Goal: Task Accomplishment & Management: Manage account settings

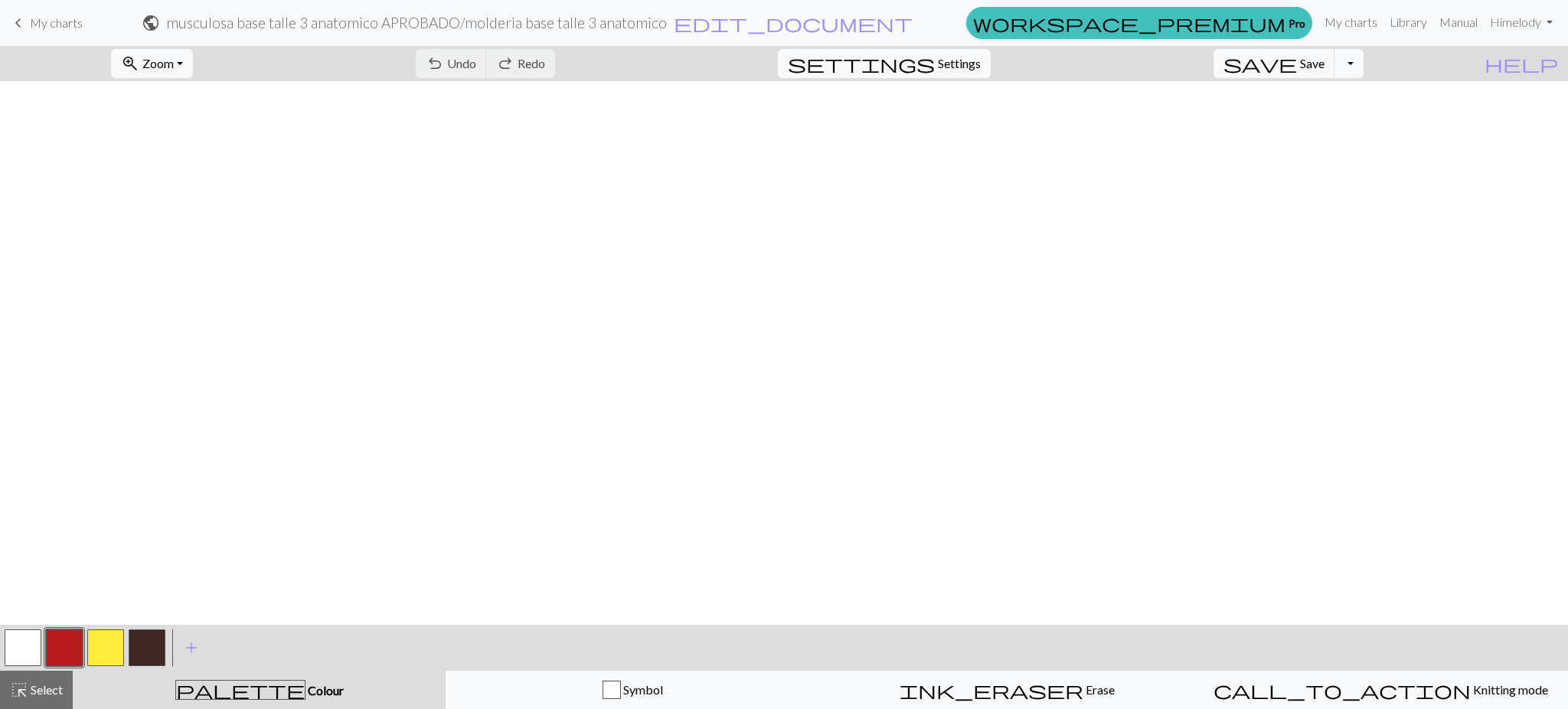
scroll to position [2133, 0]
click at [173, 62] on span "Zoom" at bounding box center [157, 63] width 31 height 14
click at [174, 126] on button "Fit width" at bounding box center [172, 121] width 121 height 24
click at [52, 16] on span "My charts" at bounding box center [56, 22] width 53 height 14
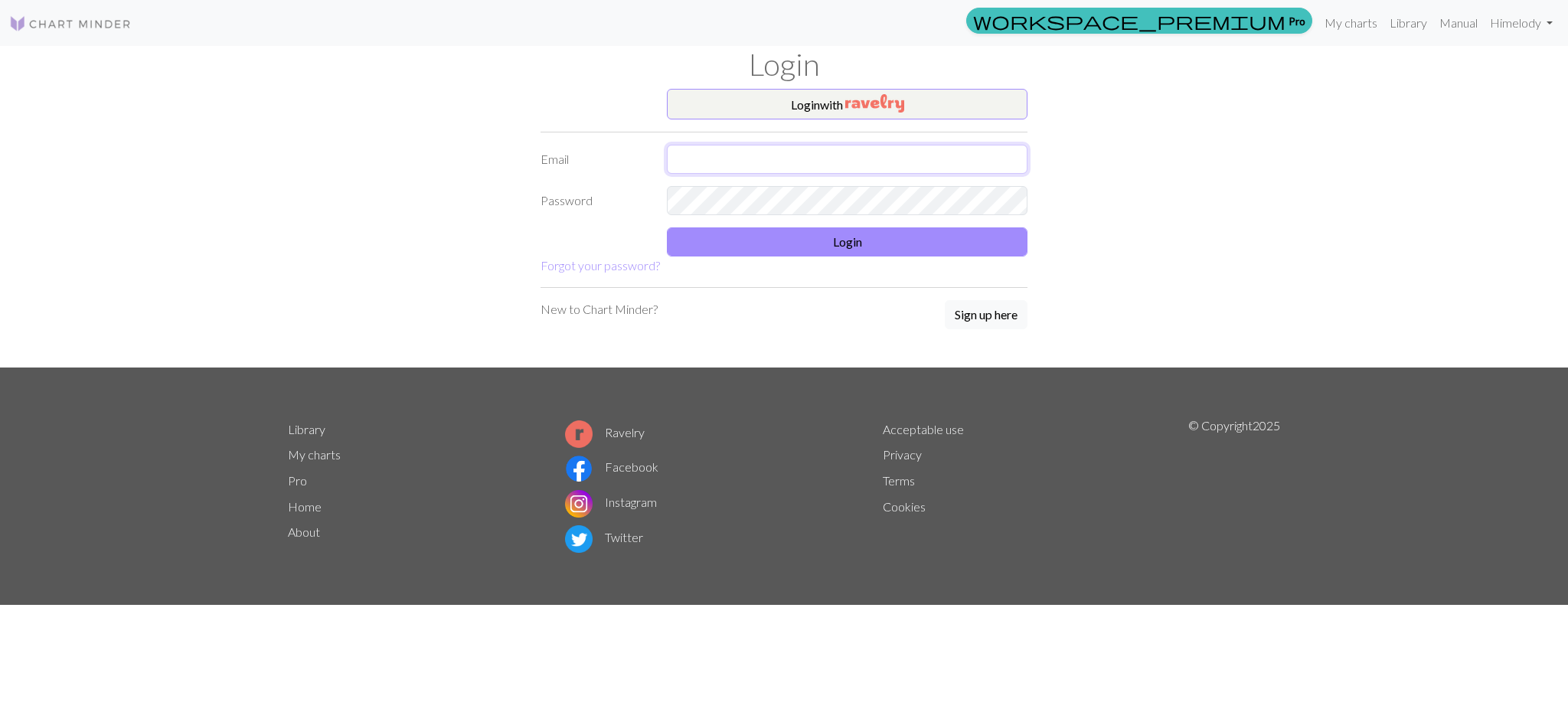
click at [757, 169] on input "text" at bounding box center [847, 159] width 361 height 29
type input "melodyrocioquispe@gmail.com"
click at [802, 235] on button "Login" at bounding box center [847, 242] width 361 height 29
click at [773, 158] on input "text" at bounding box center [847, 159] width 361 height 29
type input "[EMAIL_ADDRESS][DOMAIN_NAME]"
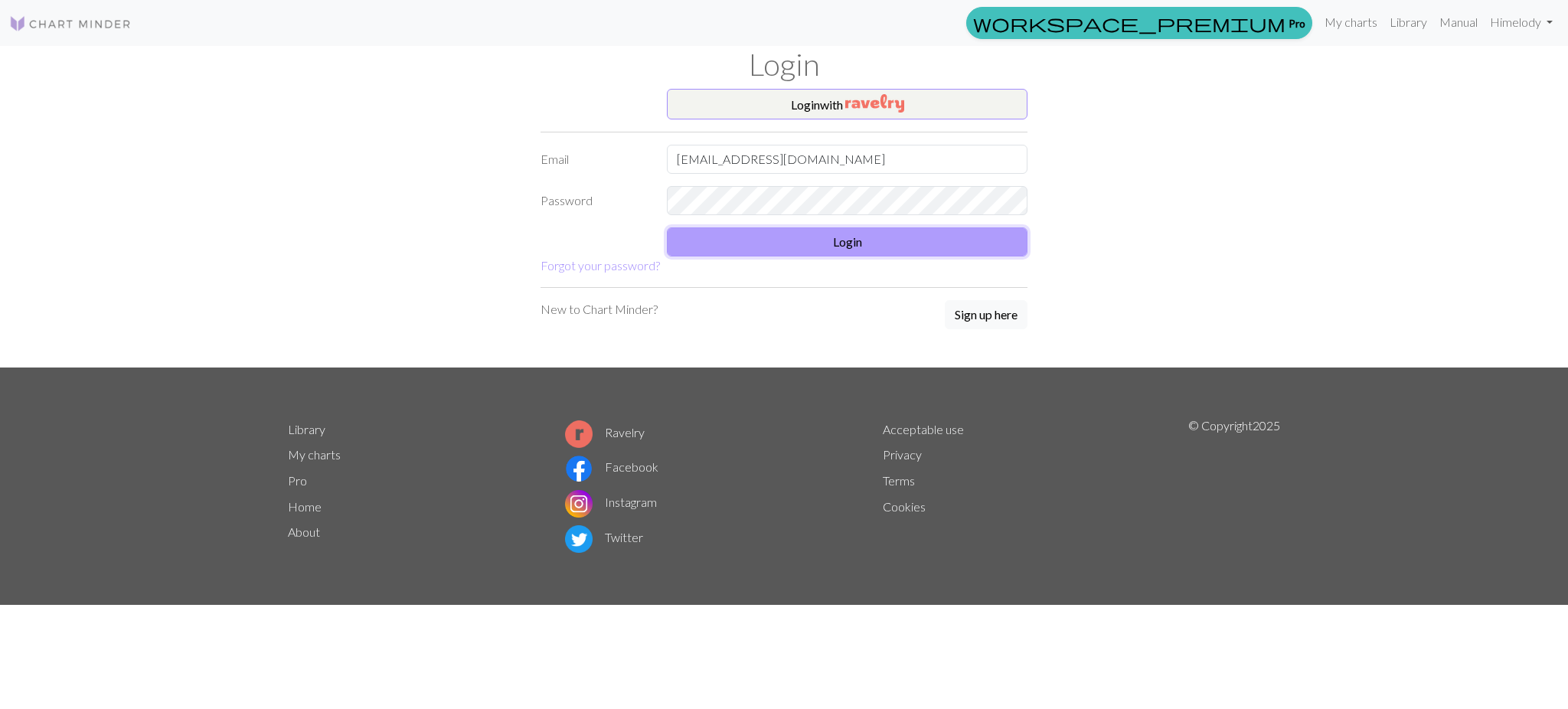
click at [803, 243] on button "Login" at bounding box center [847, 242] width 361 height 29
click at [769, 55] on h1 "Login" at bounding box center [784, 64] width 1011 height 37
click at [90, 18] on img at bounding box center [70, 23] width 122 height 18
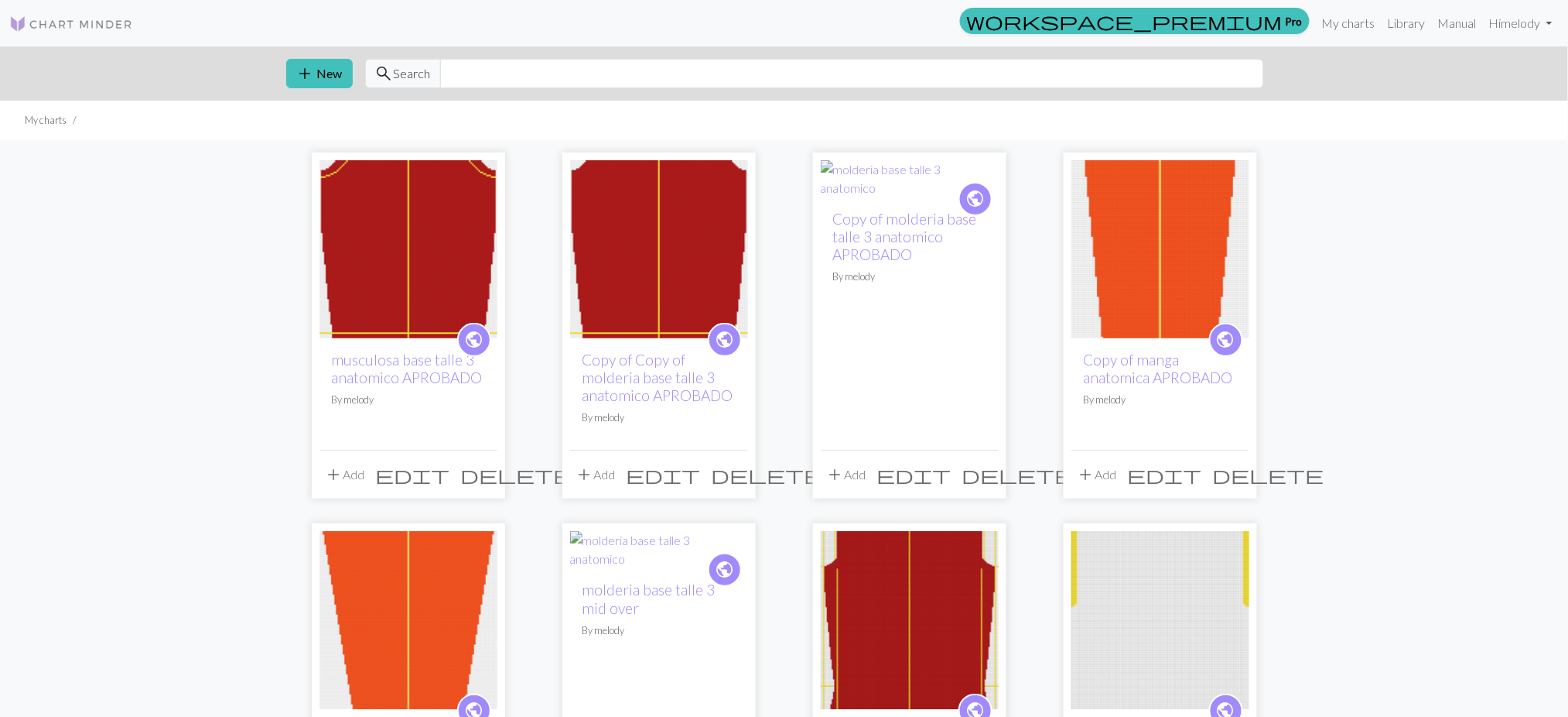
click at [444, 477] on span "edit" at bounding box center [413, 474] width 74 height 22
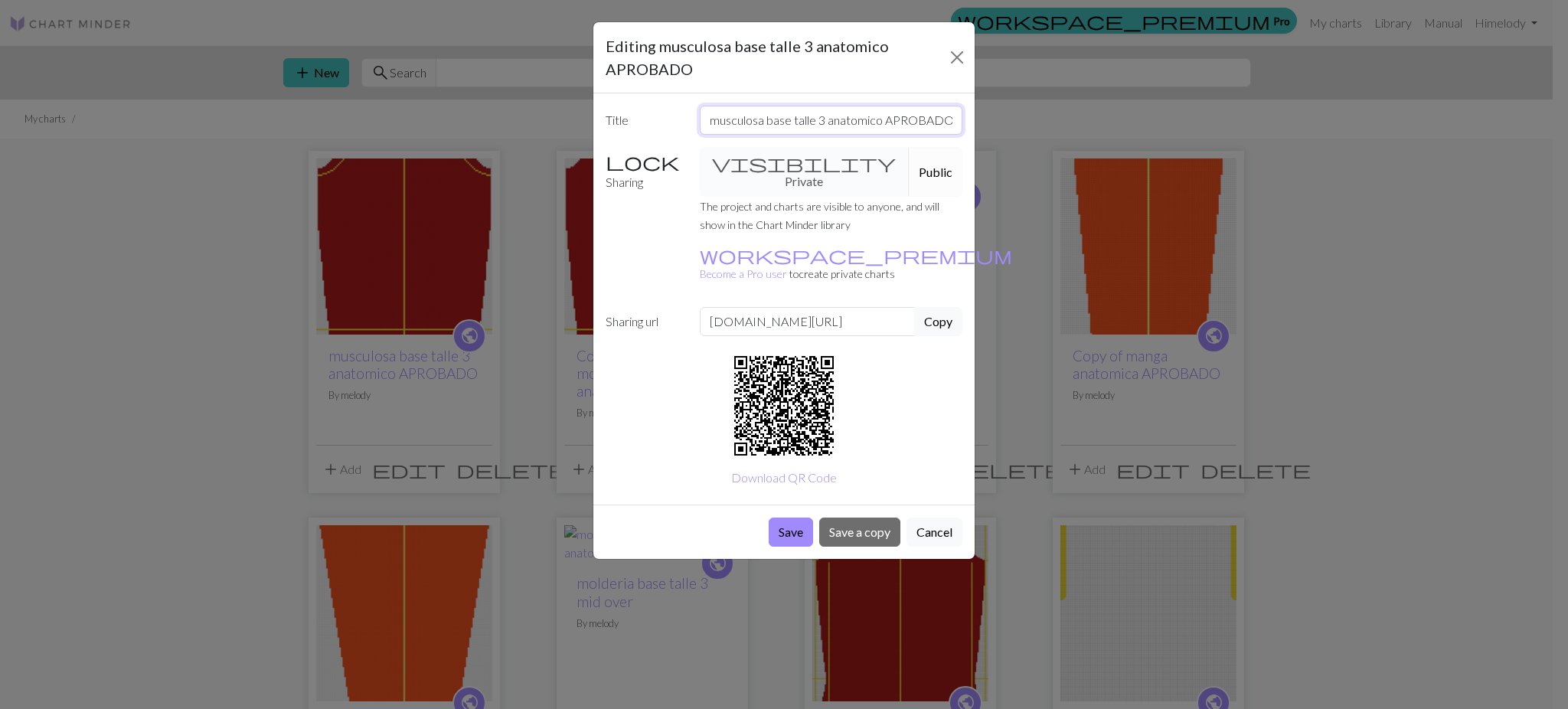
click at [788, 121] on input "musculosa base talle 3 anatomico APROBADO" at bounding box center [831, 120] width 263 height 29
click at [787, 124] on input "musculosa base talle 3 anatomico APROBADO" at bounding box center [831, 120] width 263 height 29
click at [791, 124] on input "musculosa base talle 3 anatomico APROBADO" at bounding box center [831, 120] width 263 height 29
type input "musculosa base espalda talle 3 anatomico APROBADO"
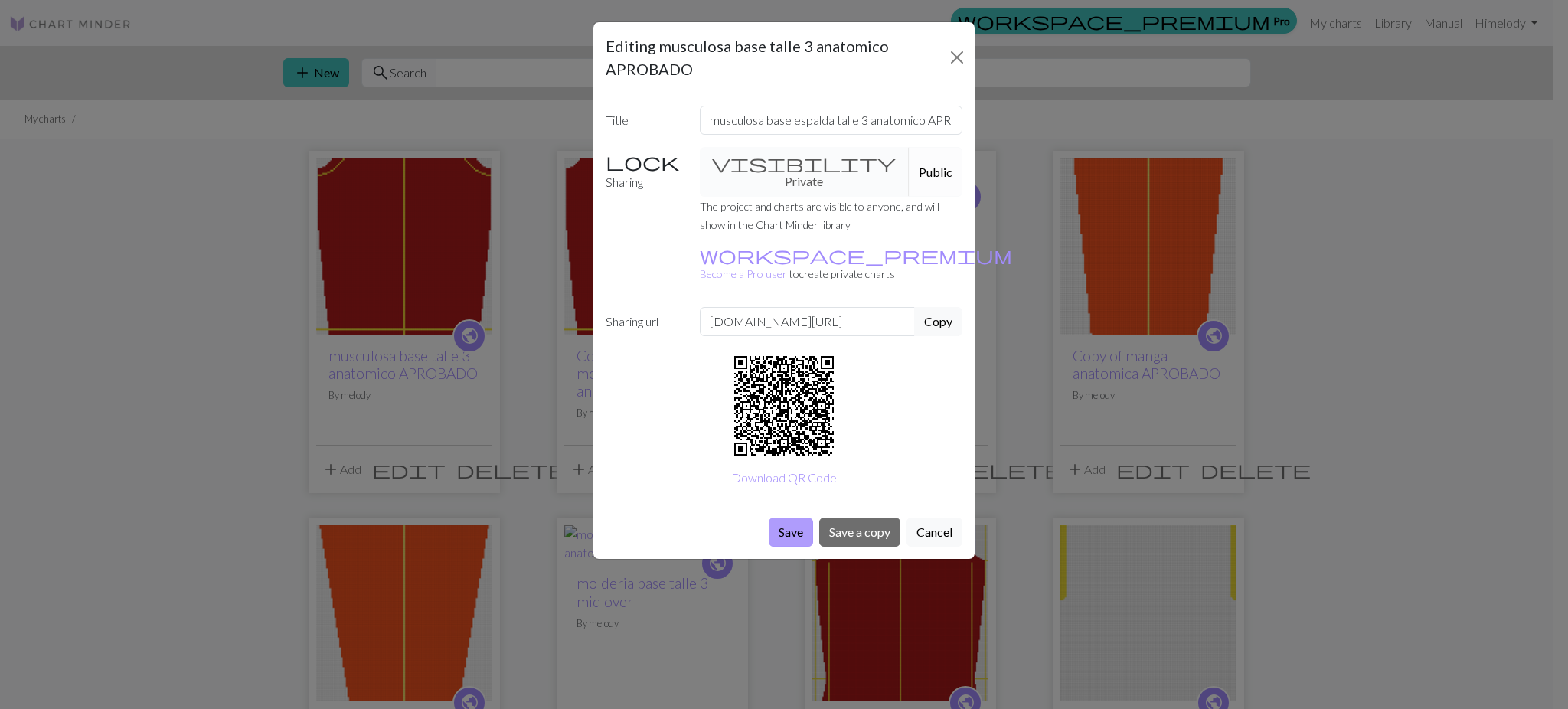
click at [799, 518] on button "Save" at bounding box center [790, 532] width 44 height 29
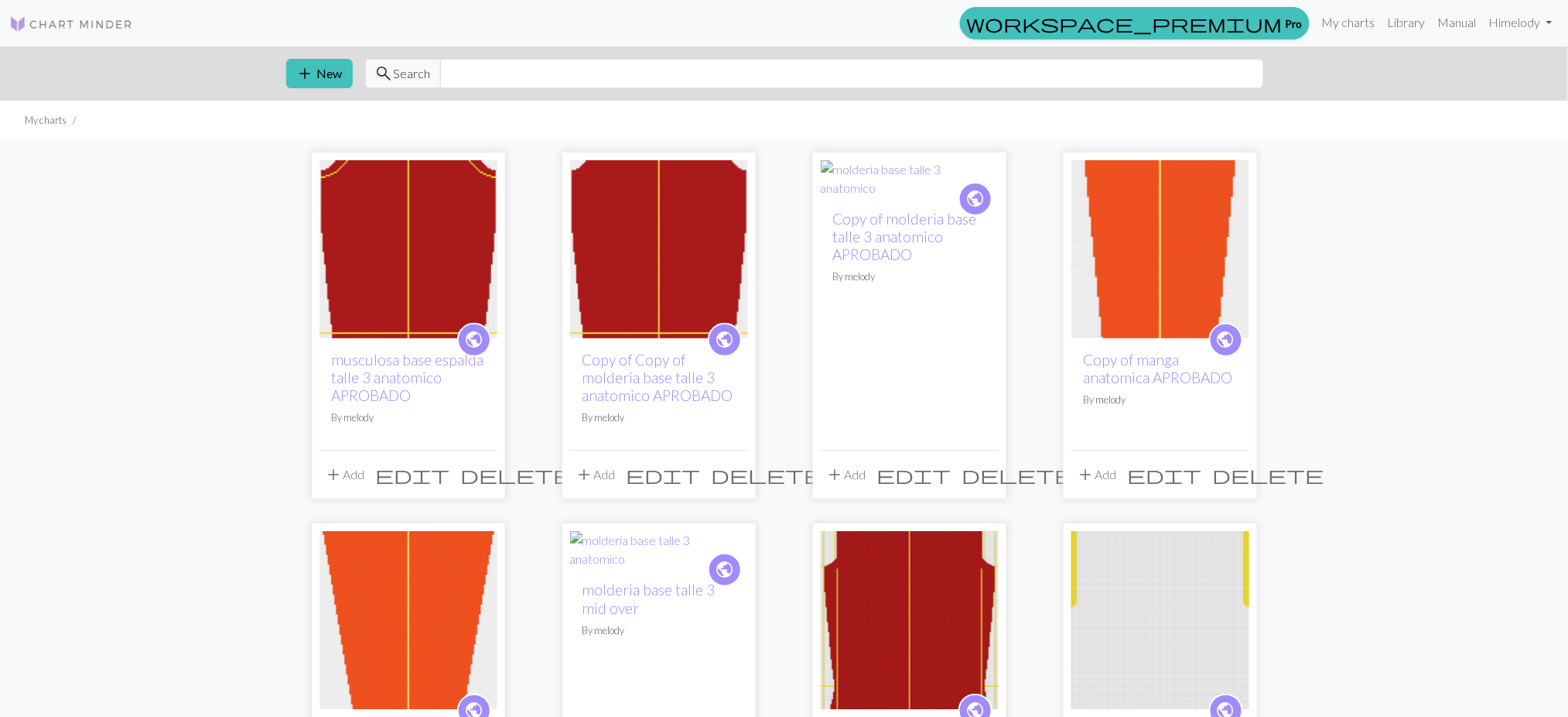
click at [451, 478] on span "edit" at bounding box center [413, 474] width 74 height 22
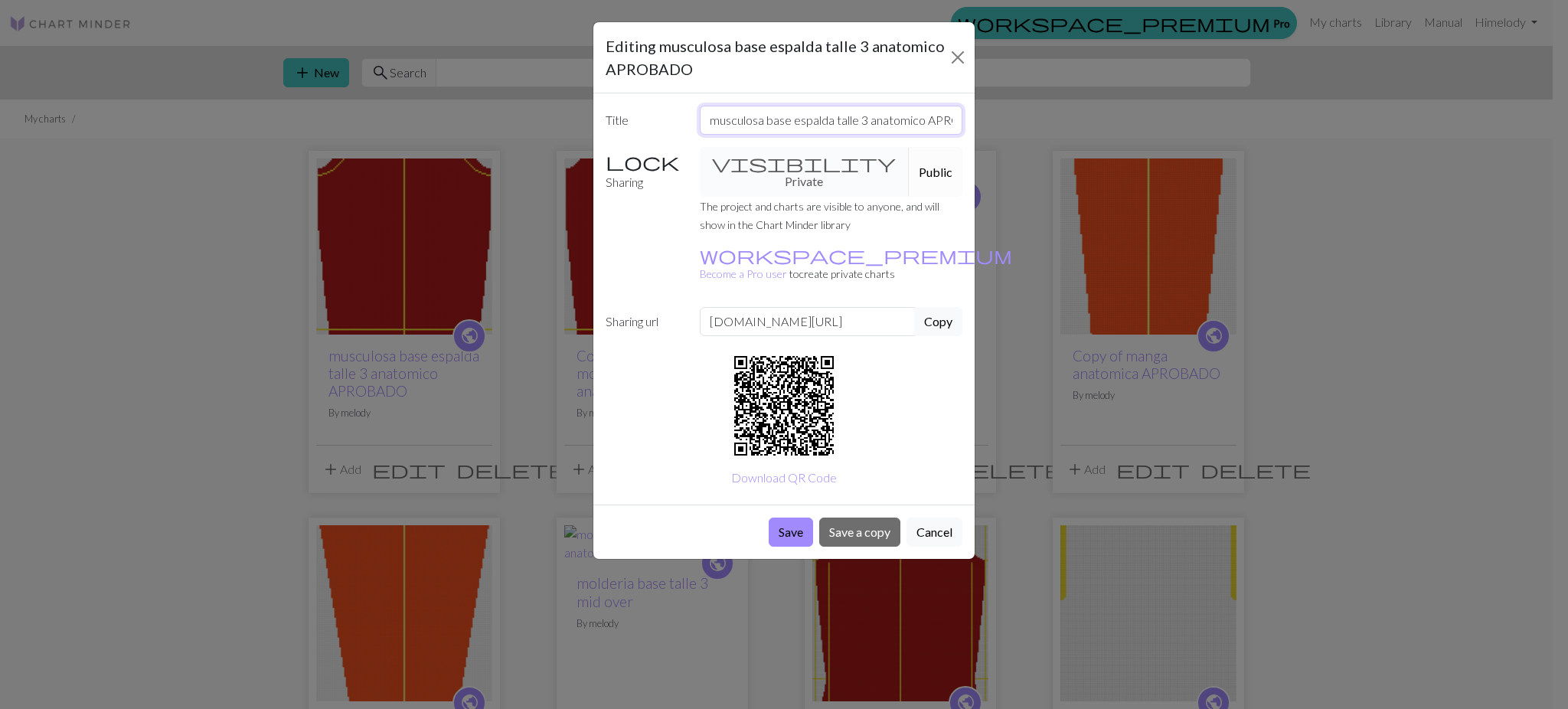
drag, startPoint x: 833, startPoint y: 126, endPoint x: 795, endPoint y: 128, distance: 38.1
click at [795, 128] on input "musculosa base espalda talle 3 anatomico APROBADO" at bounding box center [831, 120] width 263 height 29
type input "musculosa base frente talle 3 anatomico APROBADO"
click at [787, 518] on button "Save" at bounding box center [790, 532] width 44 height 29
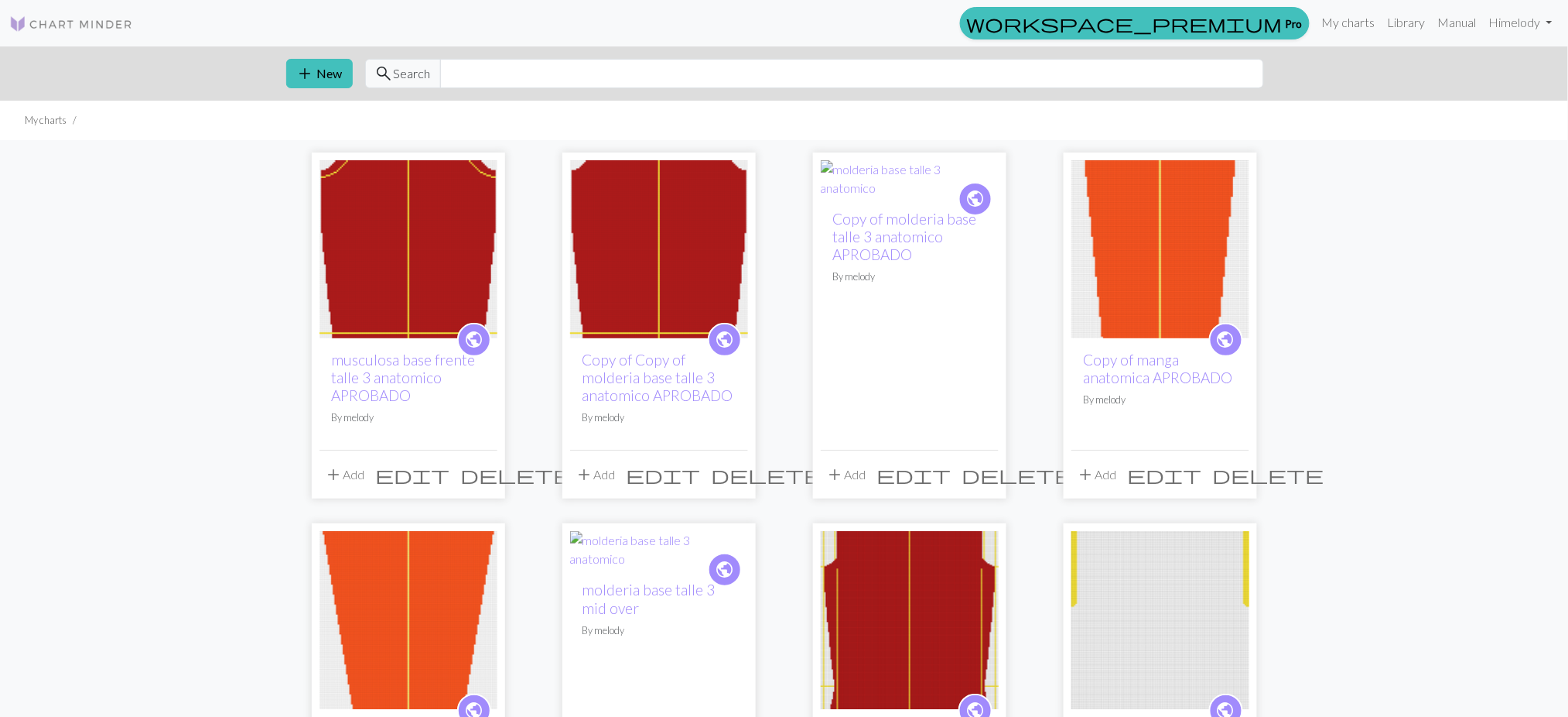
click at [447, 475] on span "edit" at bounding box center [413, 474] width 74 height 22
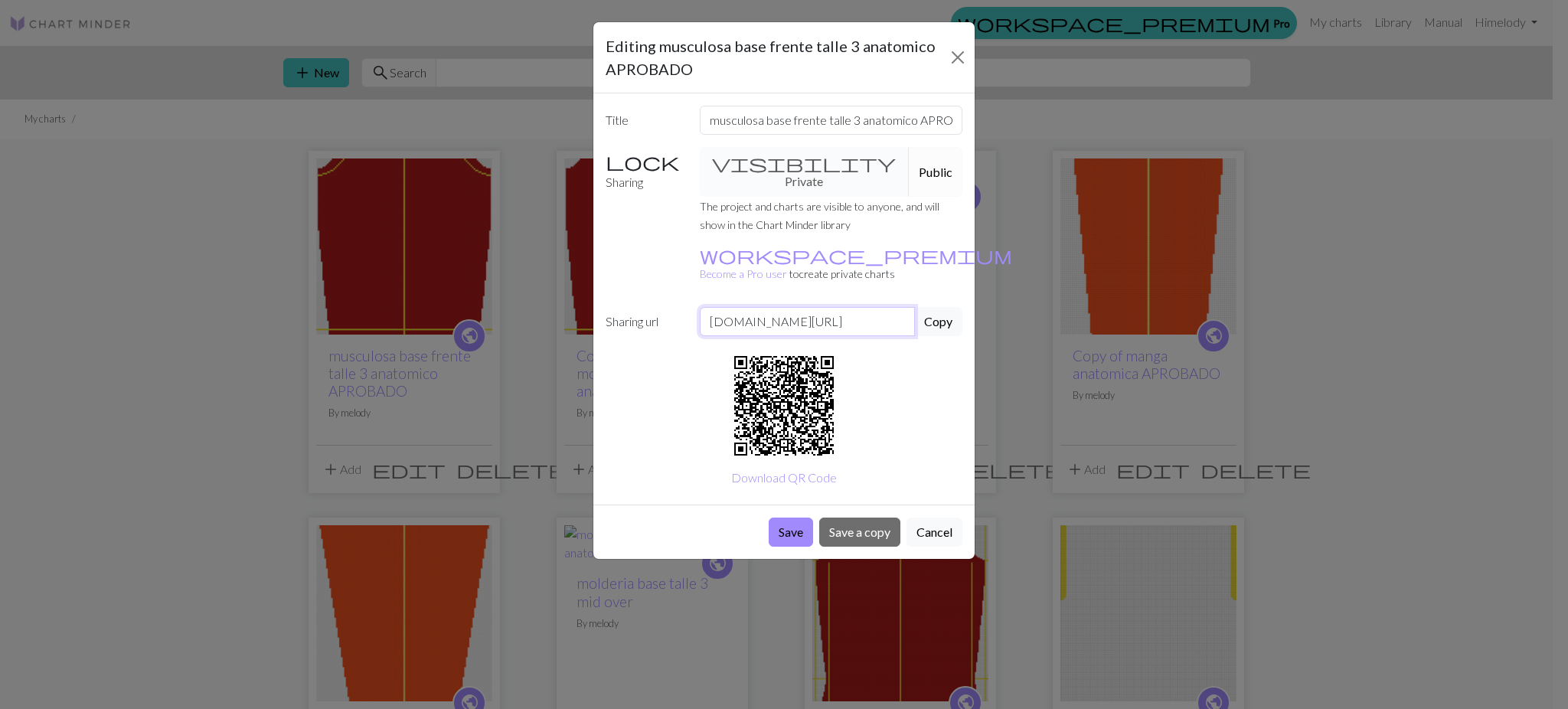
click at [854, 306] on input "[DOMAIN_NAME][URL]" at bounding box center [807, 321] width 216 height 29
click at [534, 436] on div "Editing musculosa base frente talle 3 anatomico APROBADO Title musculosa base f…" at bounding box center [784, 354] width 1568 height 709
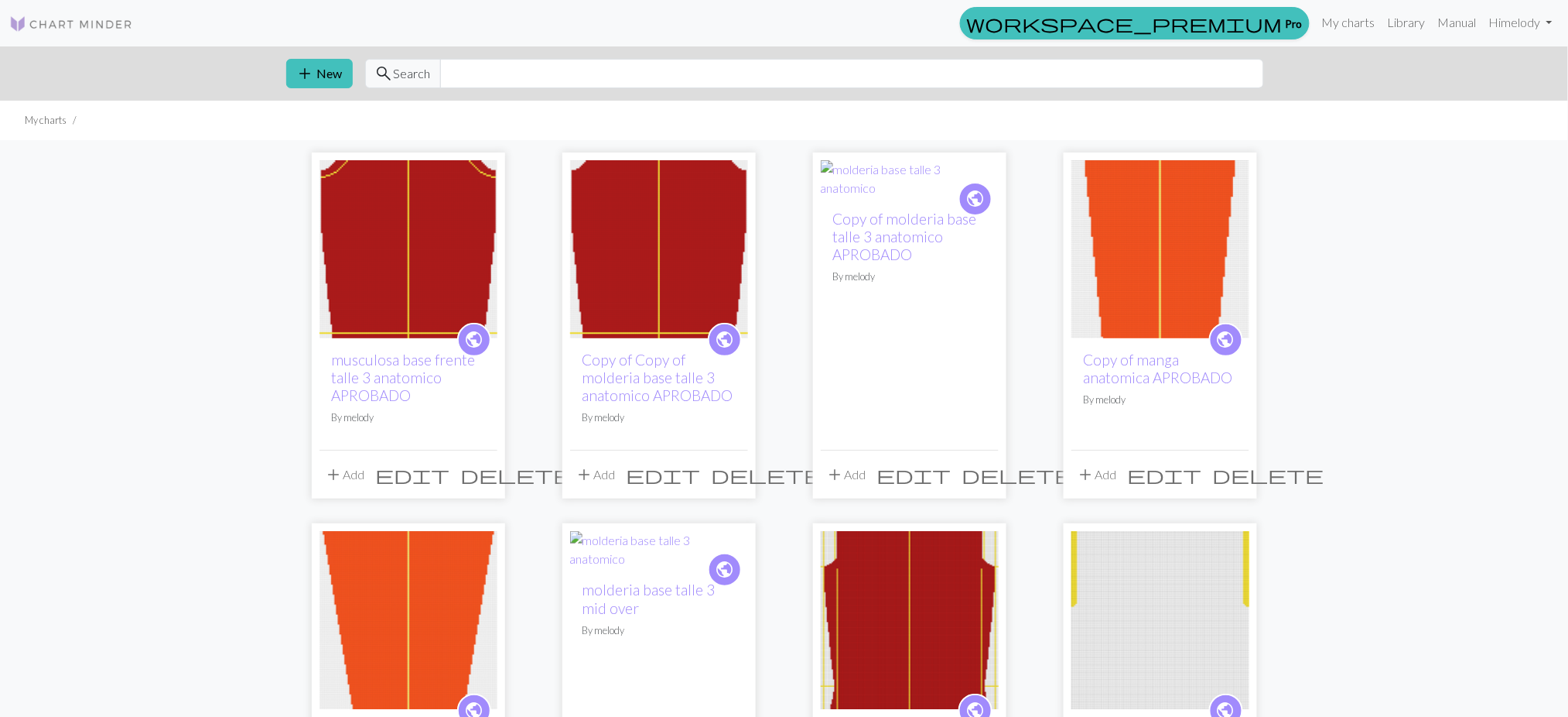
click at [451, 474] on span "edit" at bounding box center [413, 474] width 74 height 22
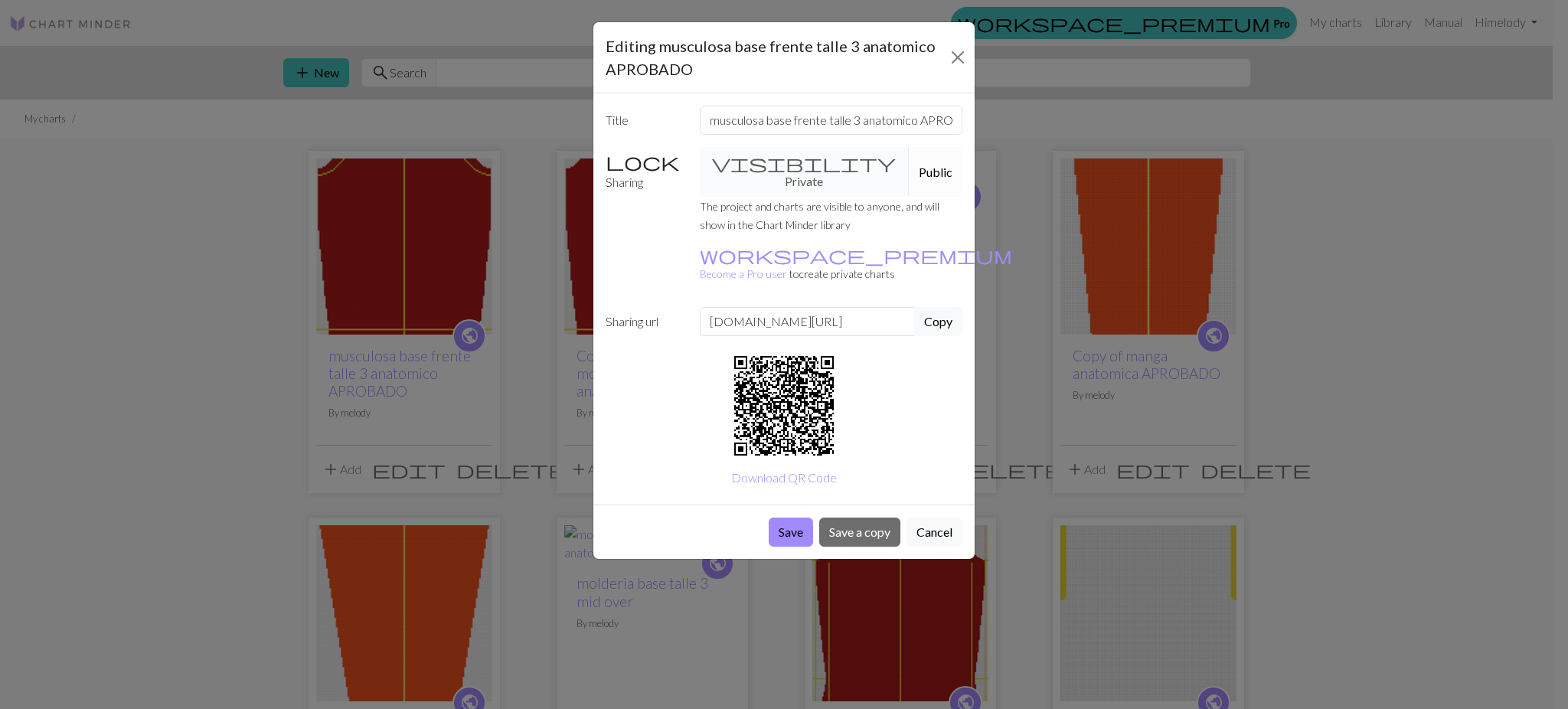
click at [943, 58] on h5 "Editing musculosa base frente talle 3 anatomico APROBADO" at bounding box center [776, 57] width 341 height 46
click at [963, 58] on button "Close" at bounding box center [958, 57] width 22 height 24
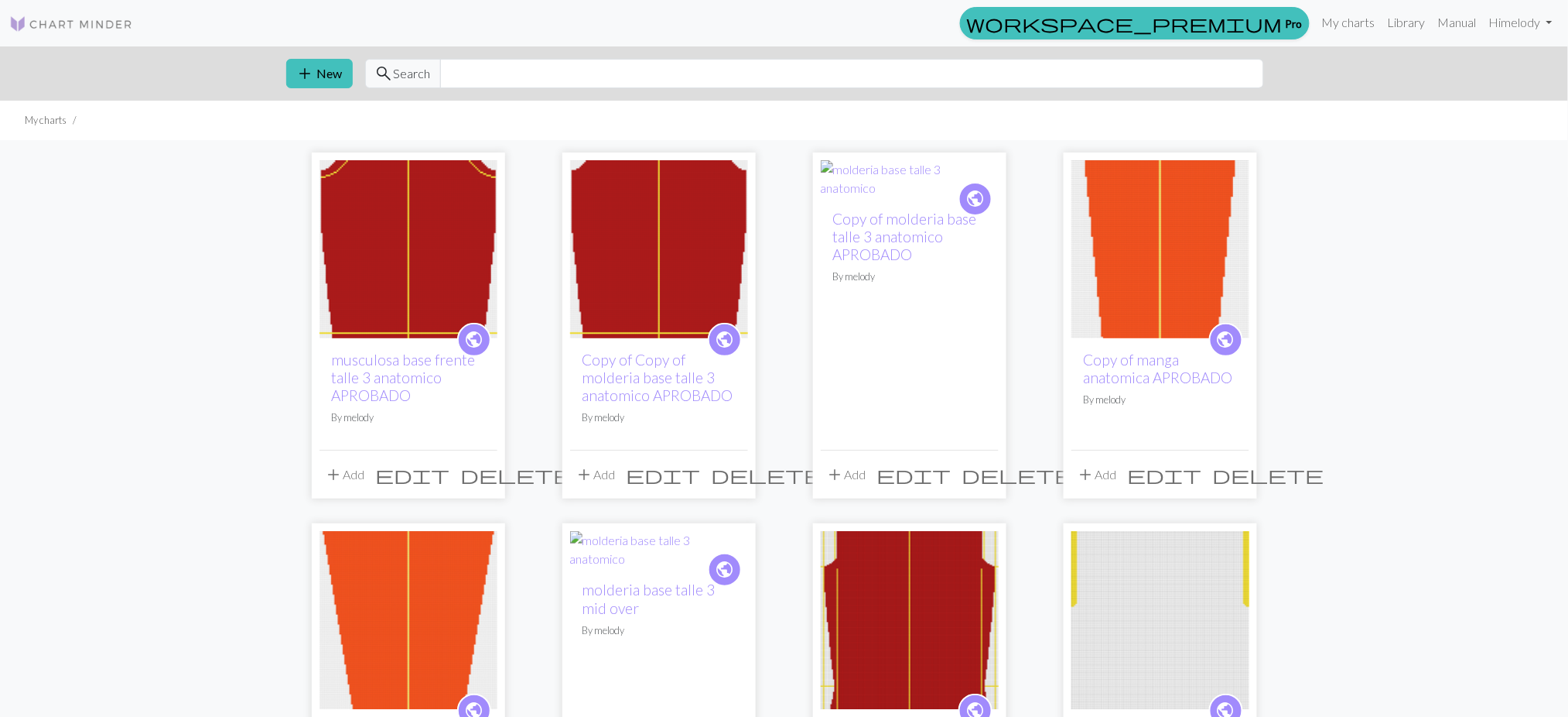
click at [451, 479] on span "edit" at bounding box center [413, 474] width 74 height 22
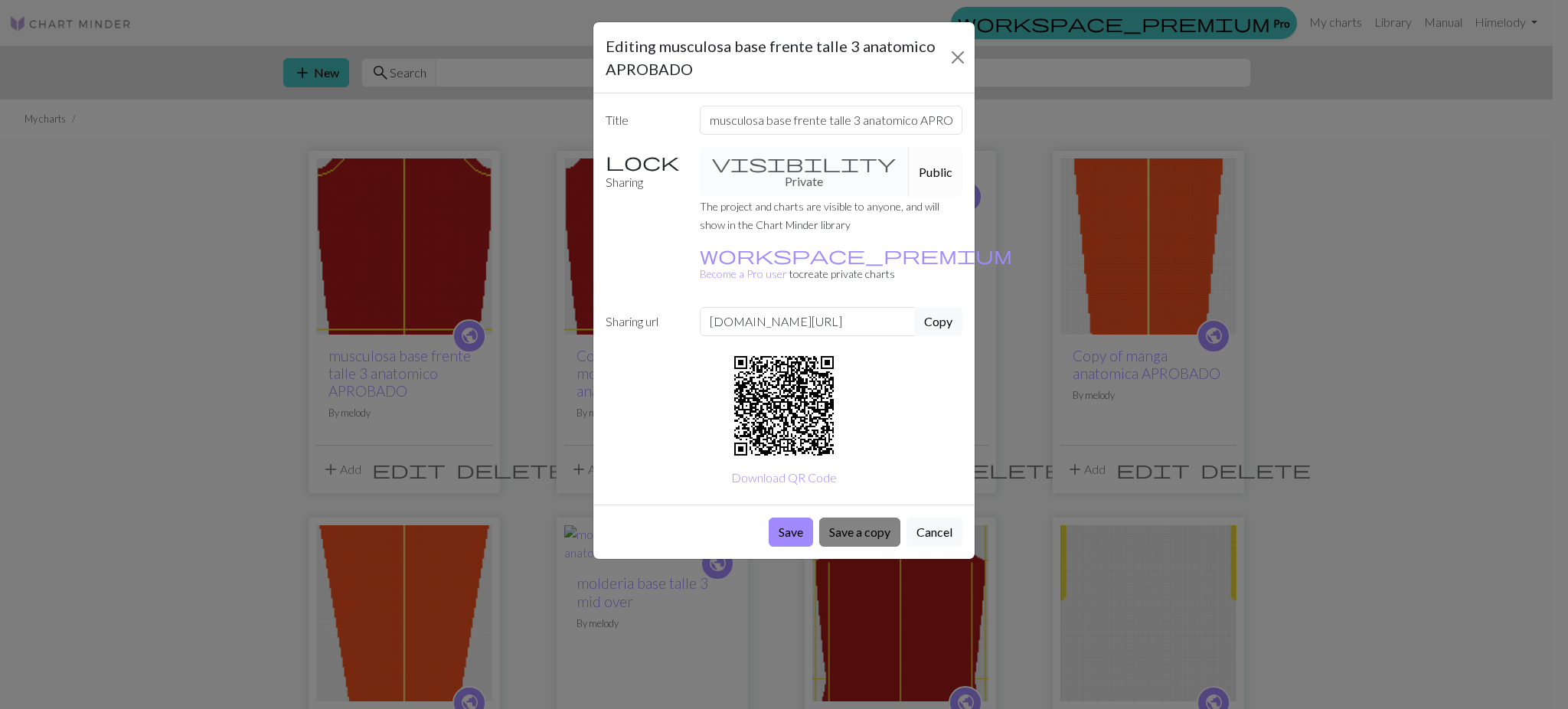
click at [876, 518] on button "Save a copy" at bounding box center [860, 532] width 81 height 29
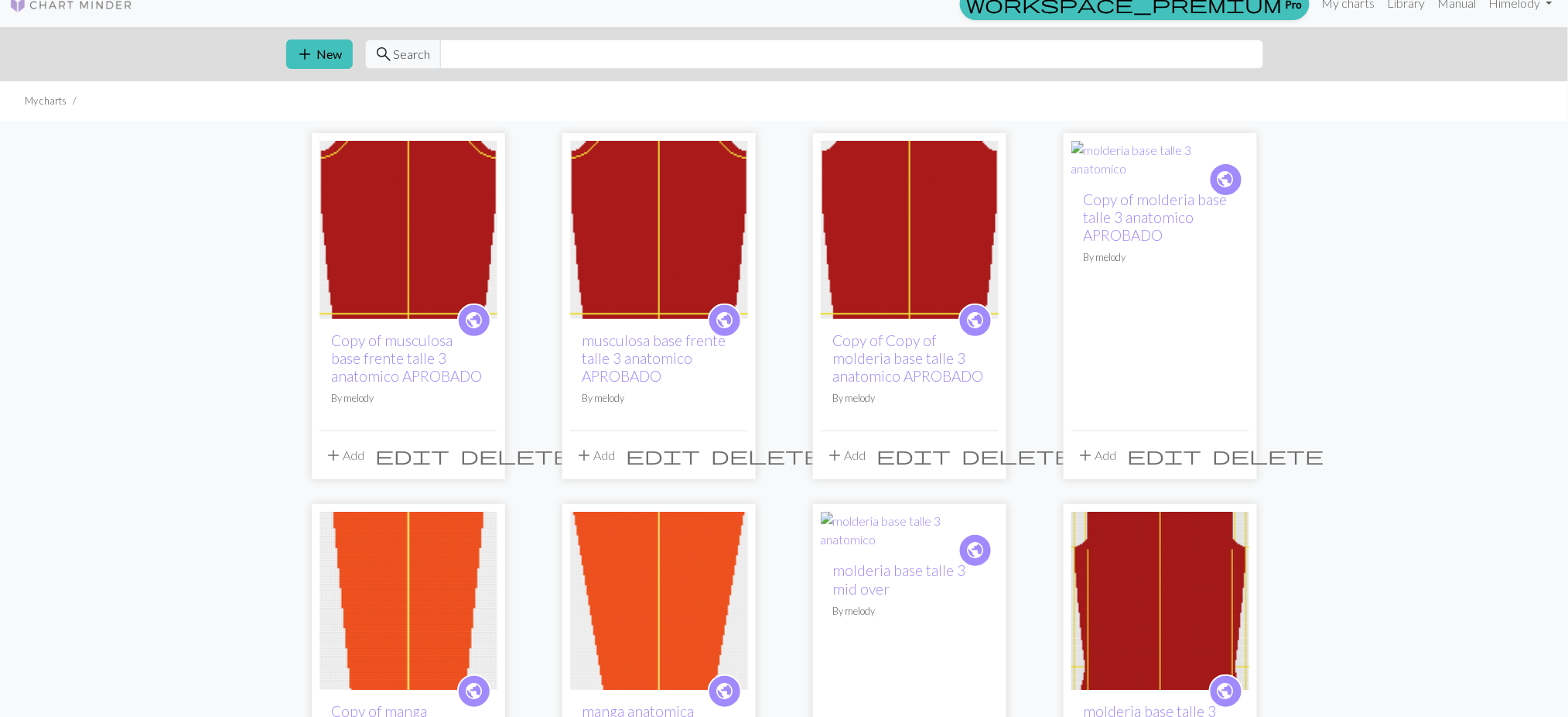
scroll to position [23, 0]
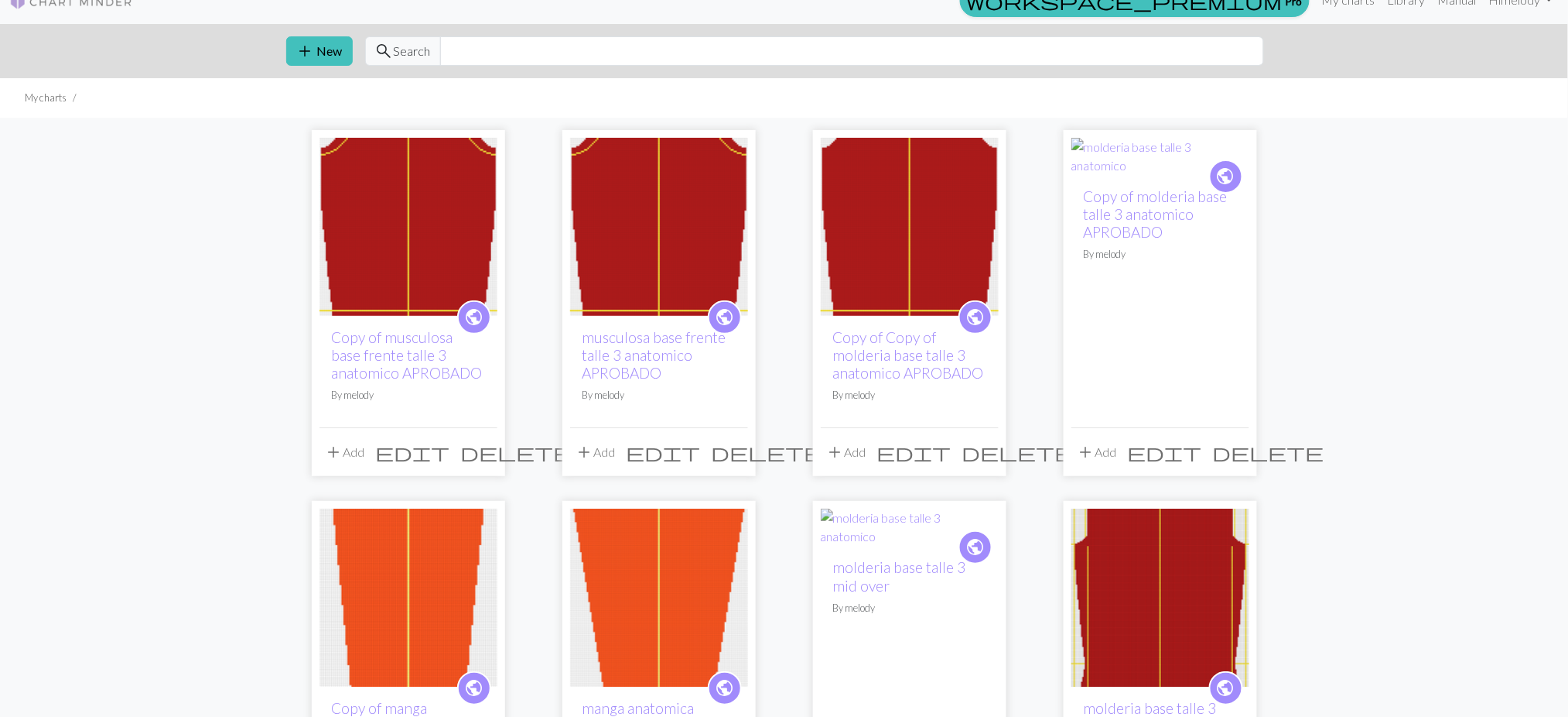
click at [984, 451] on span "delete" at bounding box center [1017, 452] width 112 height 22
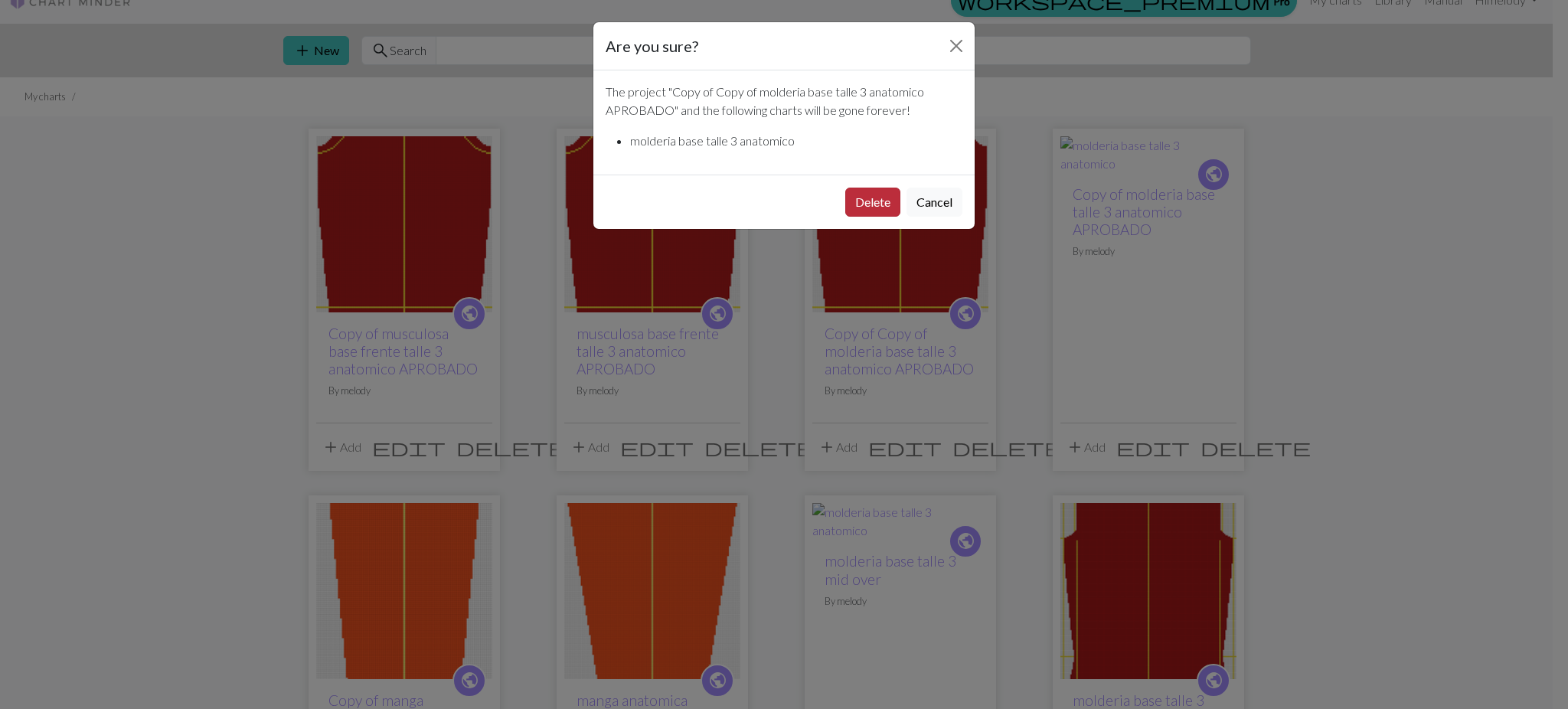
click at [864, 204] on button "Delete" at bounding box center [872, 202] width 55 height 29
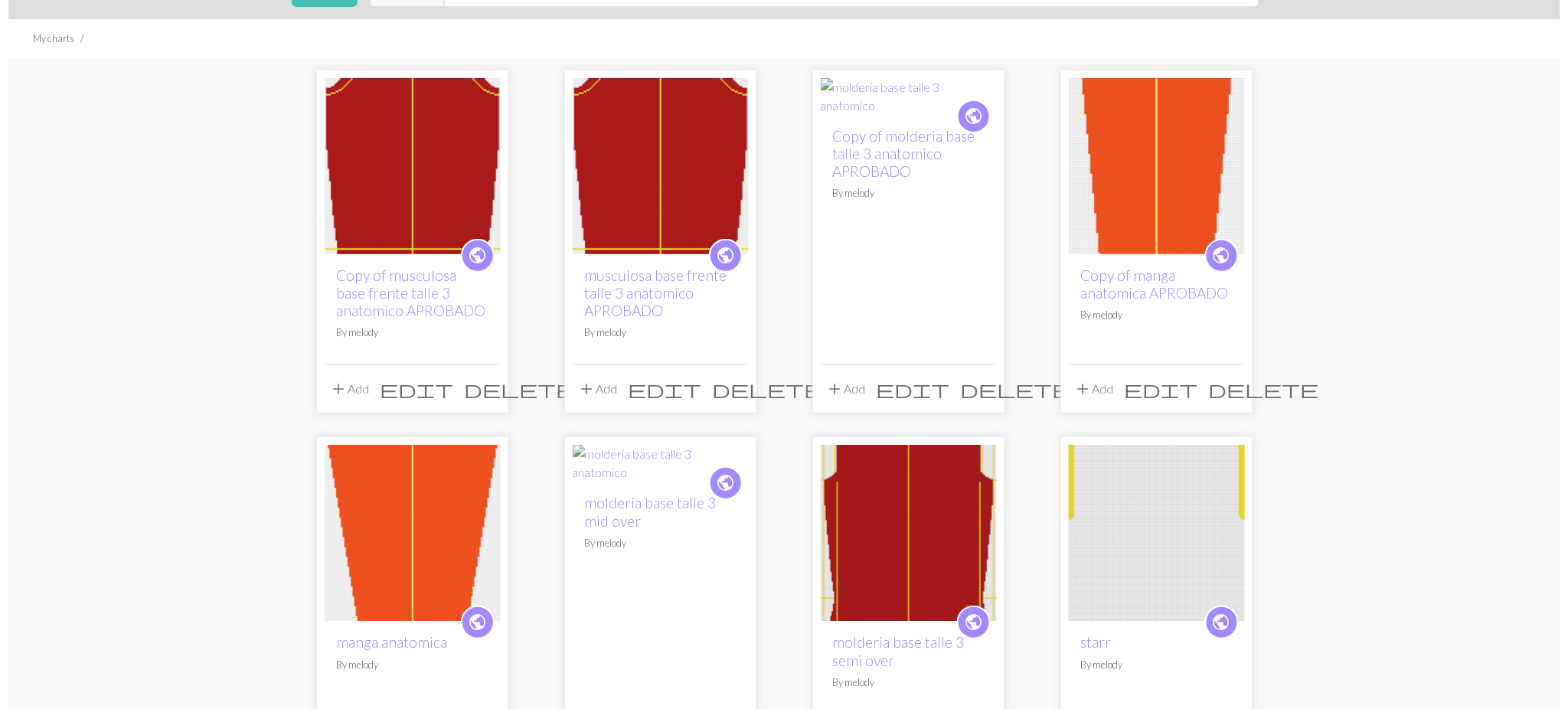
scroll to position [74, 0]
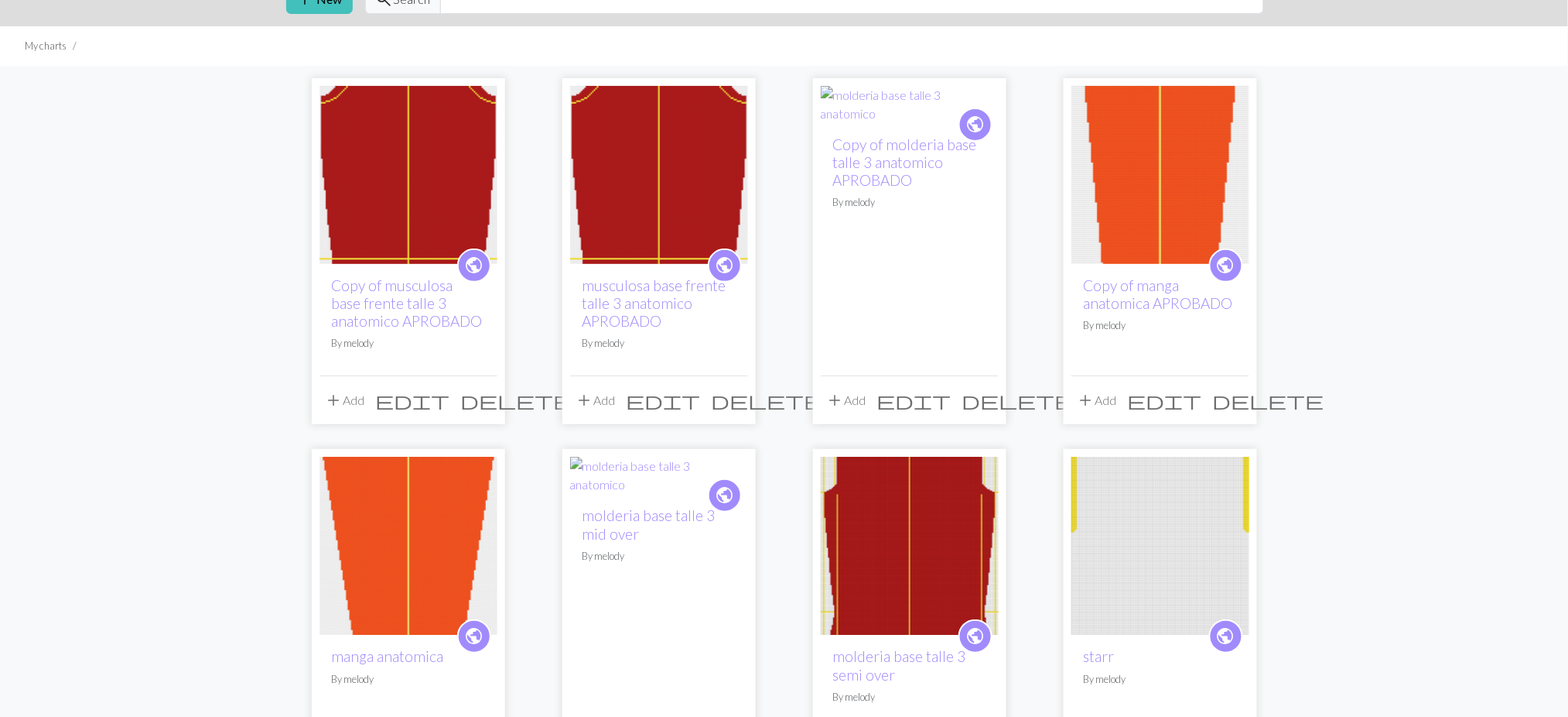
click at [949, 398] on span "edit" at bounding box center [915, 400] width 74 height 22
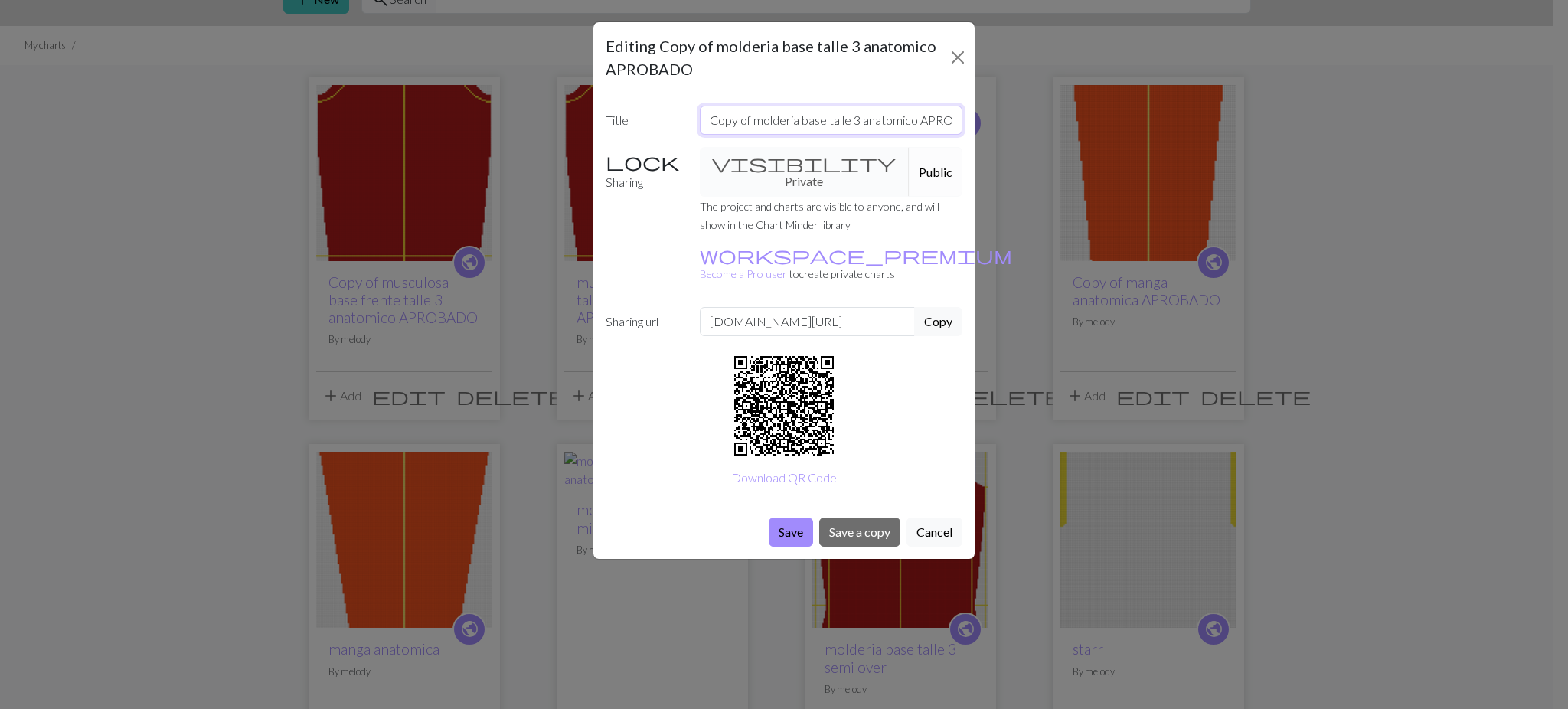
drag, startPoint x: 751, startPoint y: 121, endPoint x: 694, endPoint y: 118, distance: 57.1
click at [694, 118] on div "Copy of molderia base talle 3 anatomico APROBADO" at bounding box center [831, 120] width 281 height 29
click at [860, 126] on input "Molderia base talle 3 anatomico APROBADO" at bounding box center [831, 120] width 263 height 29
click at [875, 120] on input "Molderia base talle 3 anatomico APROBADO" at bounding box center [831, 120] width 263 height 29
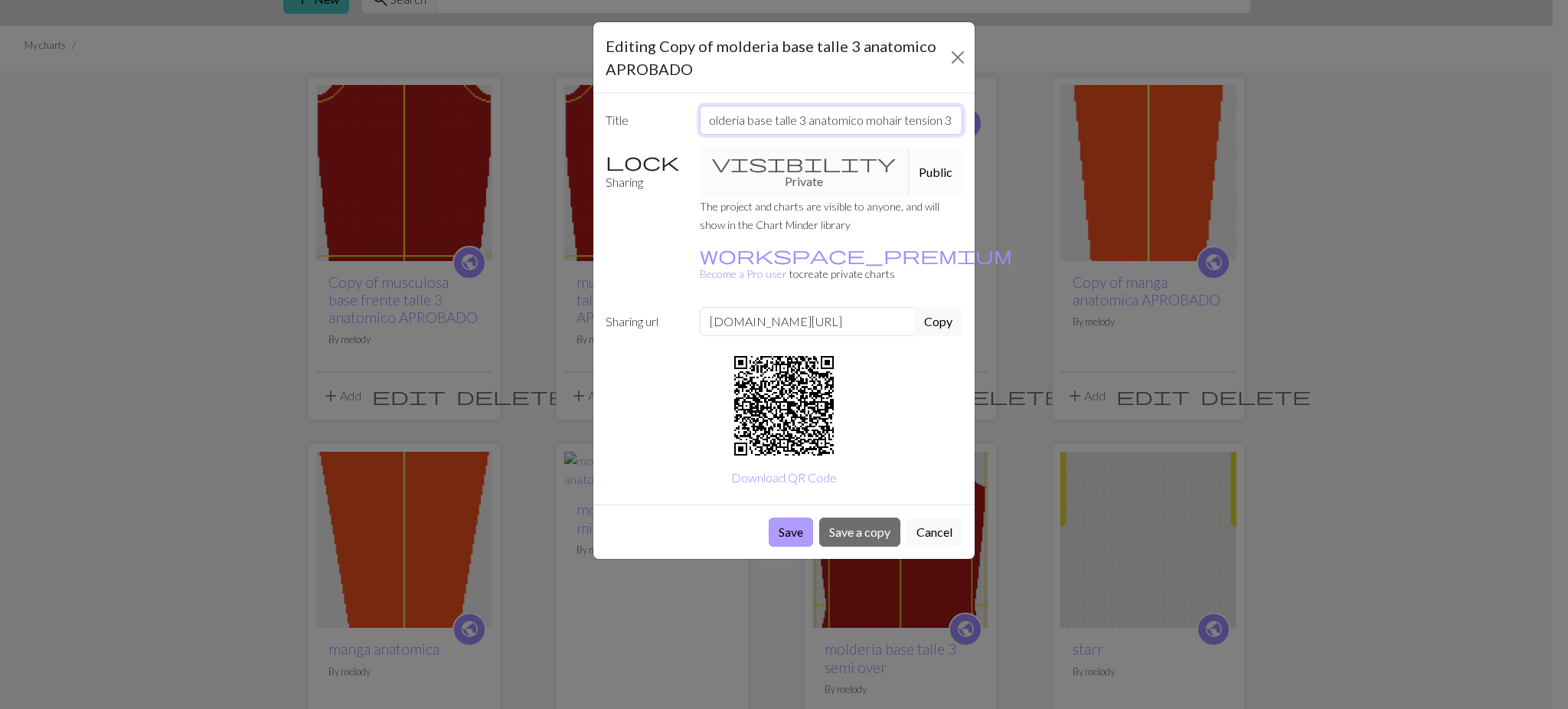
type input "Molderia base talle 3 anatomico mohair tension 3 APROBADO"
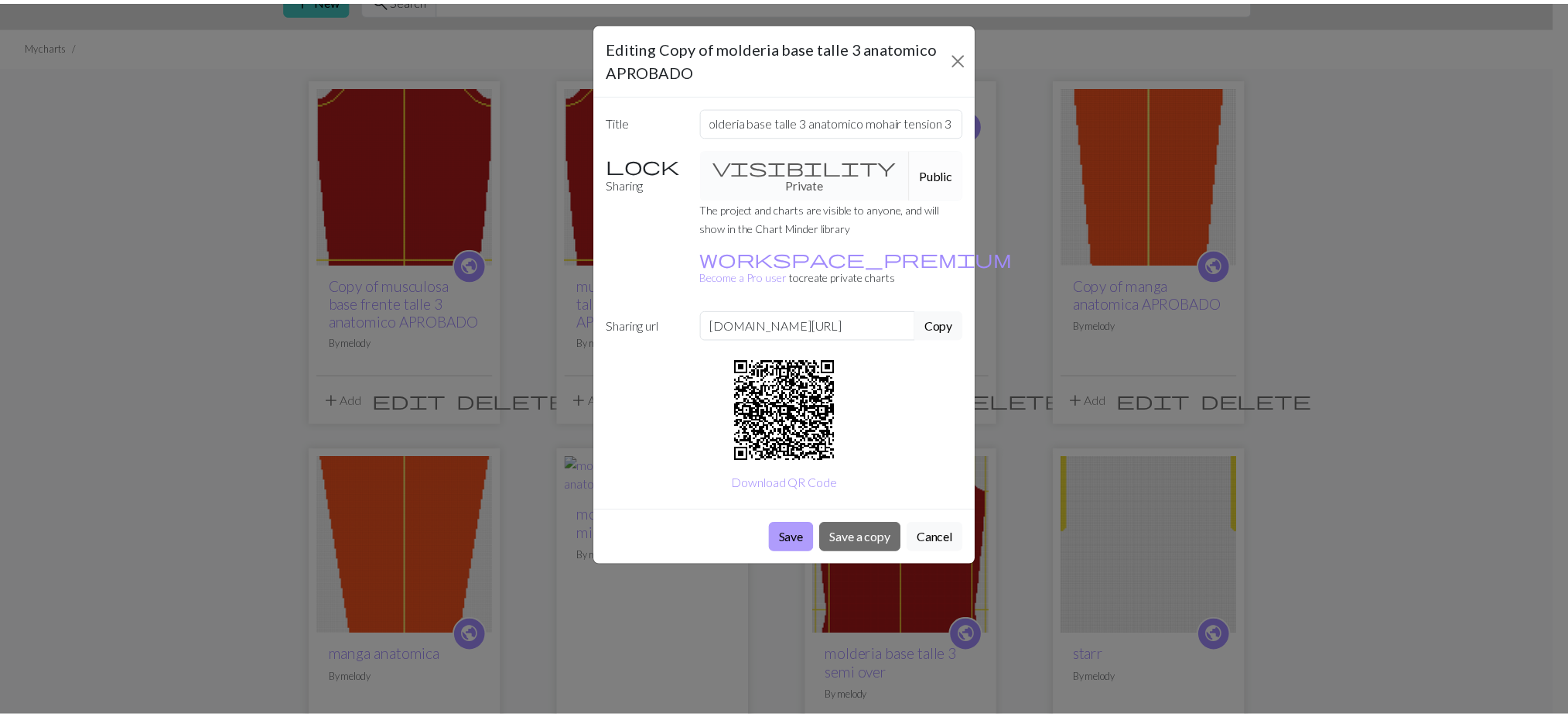
scroll to position [0, 0]
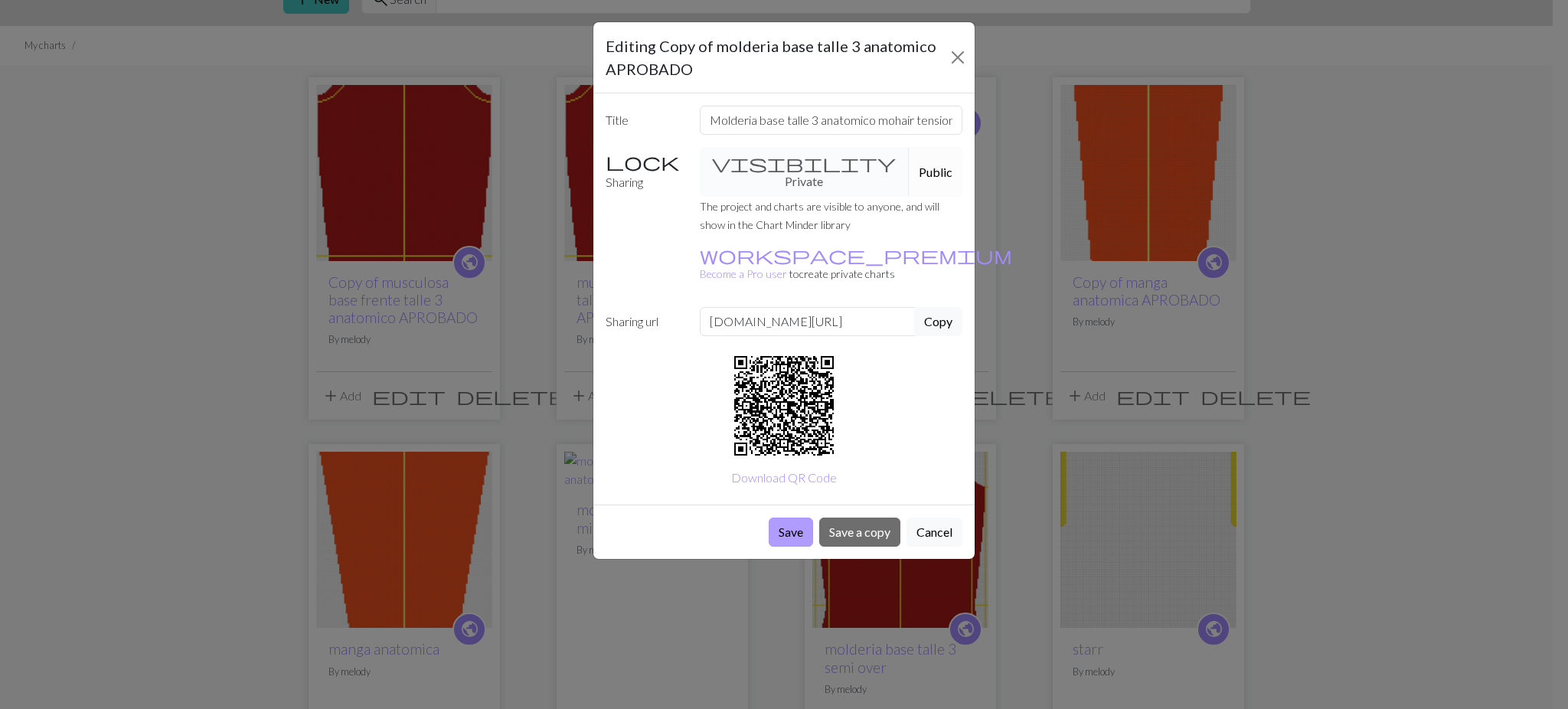
click at [792, 518] on button "Save" at bounding box center [790, 532] width 44 height 29
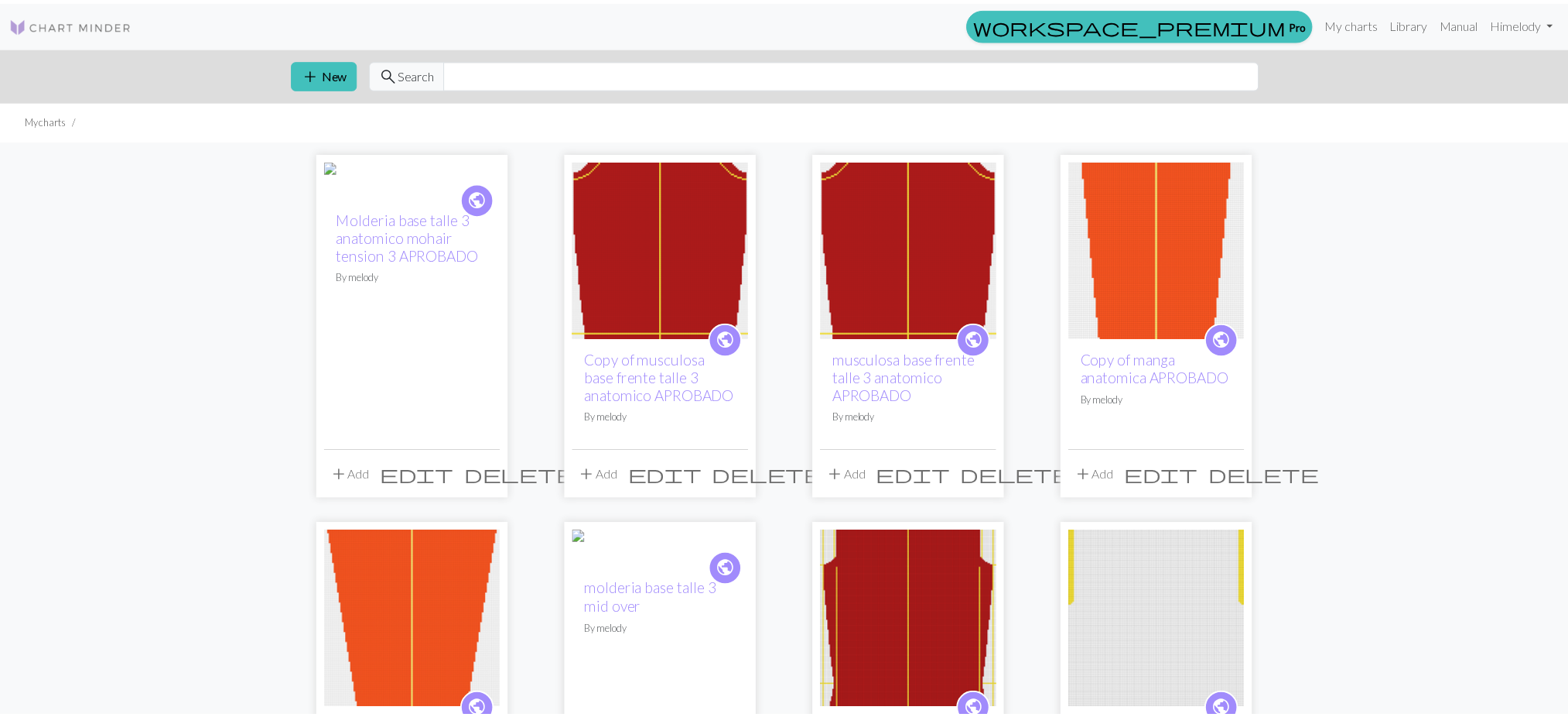
scroll to position [75, 0]
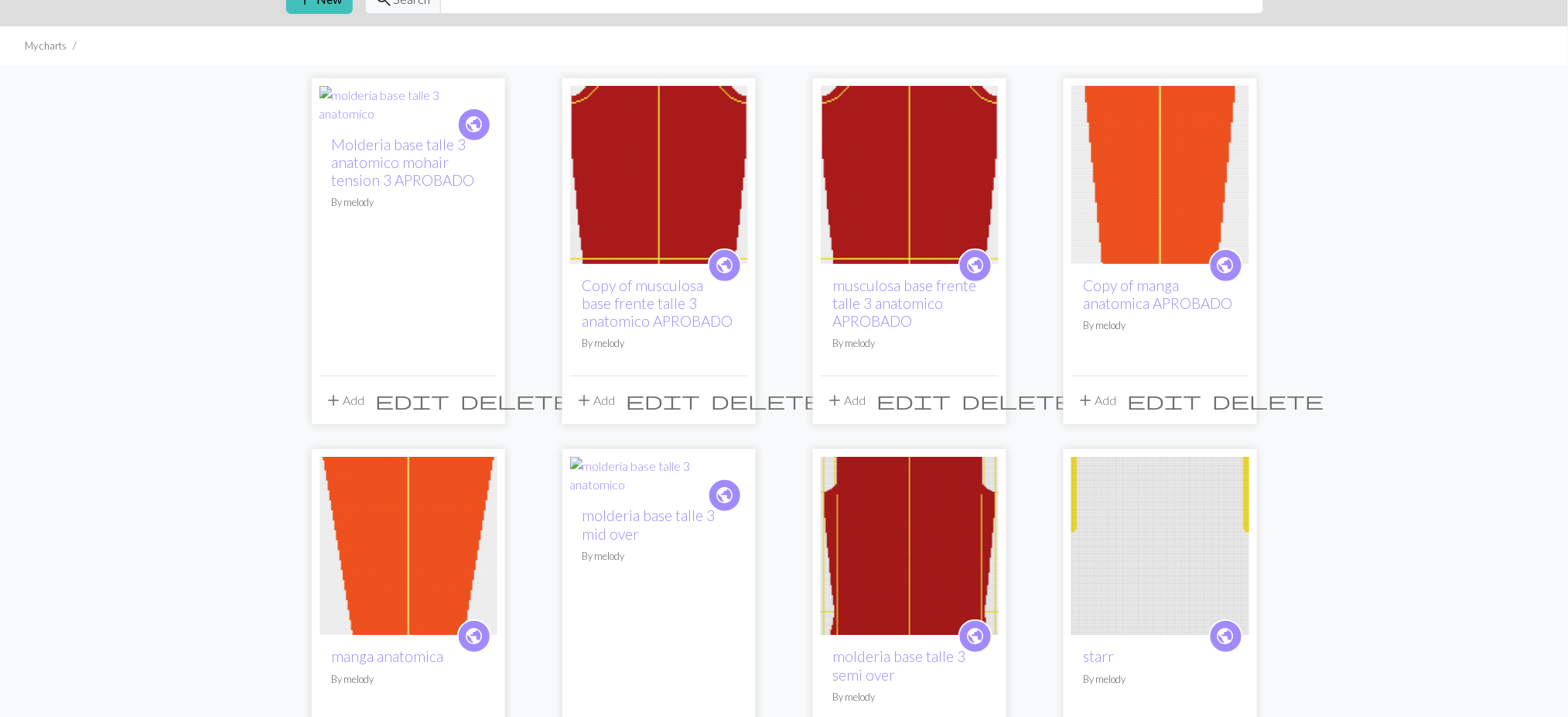
click at [701, 404] on span "edit" at bounding box center [664, 400] width 74 height 22
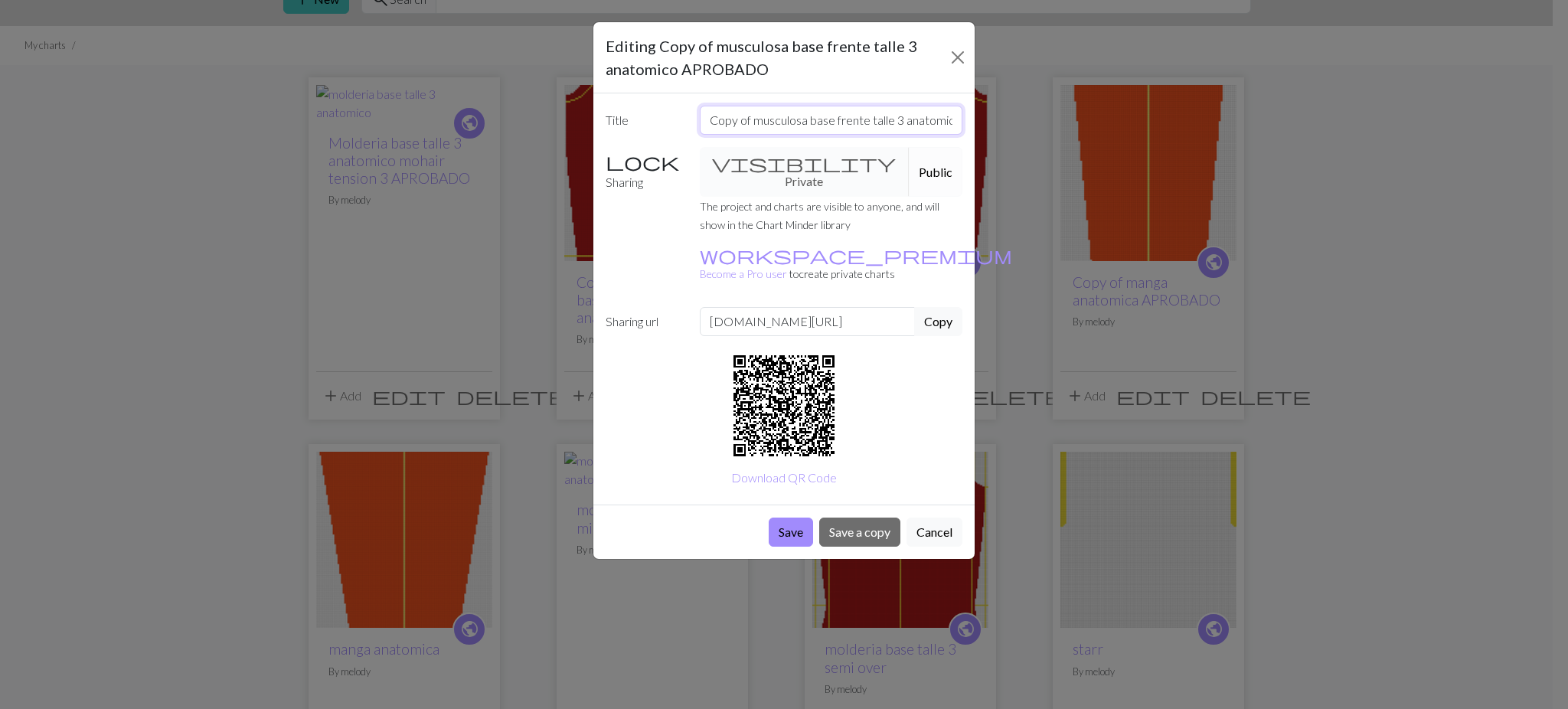
drag, startPoint x: 868, startPoint y: 120, endPoint x: 837, endPoint y: 121, distance: 31.0
click at [837, 121] on input "Copy of musculosa base frente talle 3 anatomico APROBADO" at bounding box center [831, 120] width 263 height 29
drag, startPoint x: 753, startPoint y: 121, endPoint x: 621, endPoint y: 123, distance: 132.0
click at [621, 123] on div "Title Copy of musculosa base espalda talle 3 anatomico APROBADO" at bounding box center [783, 120] width 375 height 29
type input "musculosa base espalda talle 3 anatomico APROBADO"
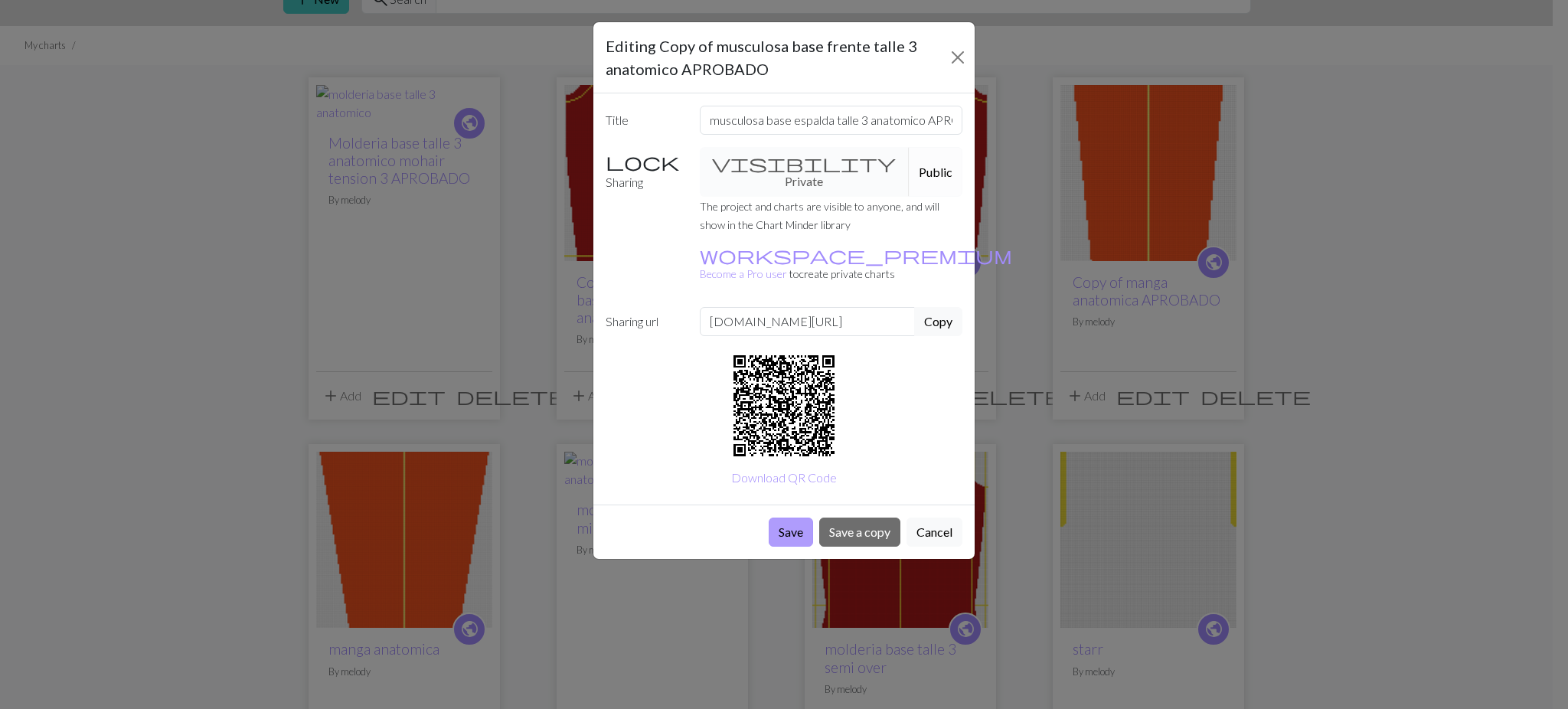
click at [800, 518] on button "Save" at bounding box center [790, 532] width 44 height 29
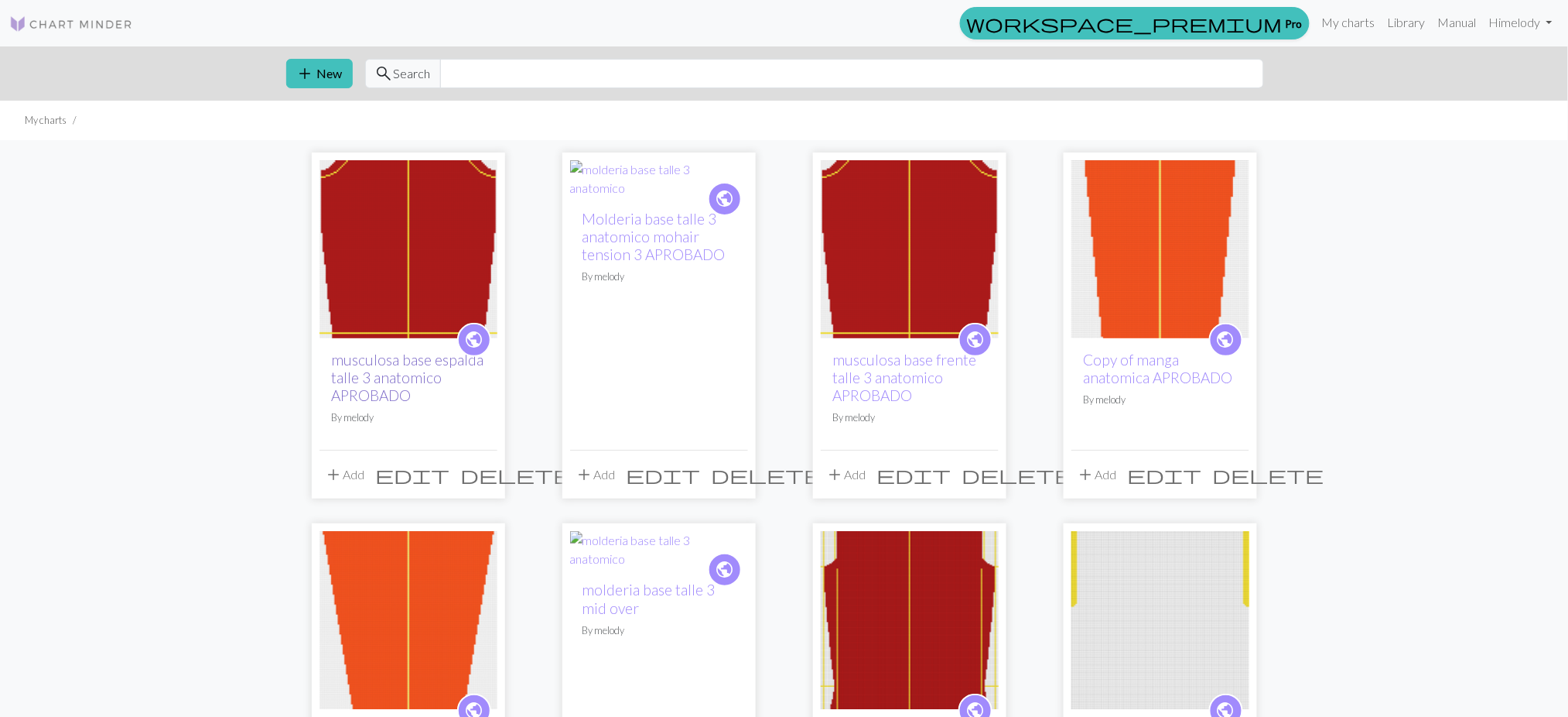
click at [373, 376] on link "musculosa base espalda talle 3 anatomico APROBADO" at bounding box center [408, 377] width 153 height 54
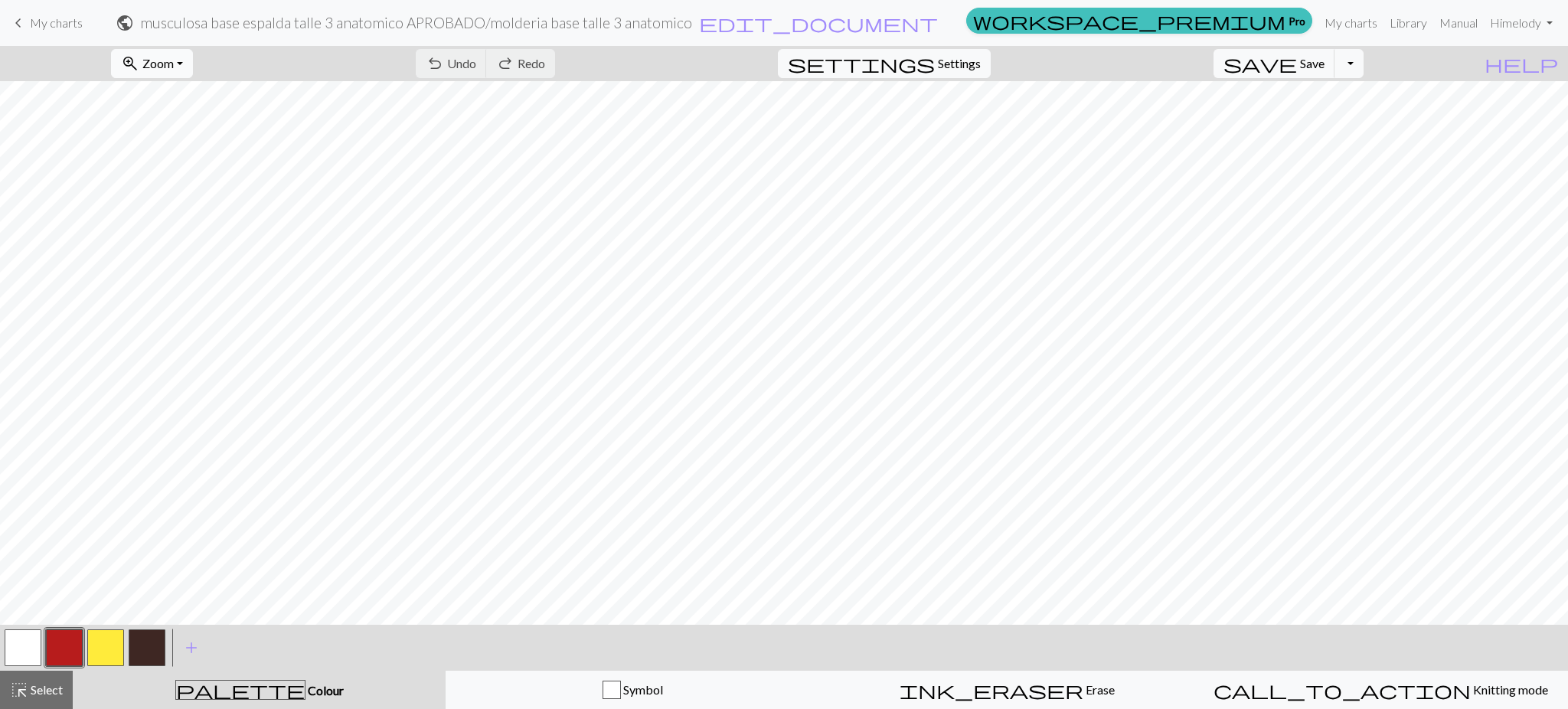
click at [174, 63] on span "Zoom" at bounding box center [157, 63] width 31 height 14
click at [209, 182] on button "50%" at bounding box center [172, 183] width 121 height 24
click at [106, 658] on button "button" at bounding box center [105, 647] width 37 height 37
click at [174, 67] on span "Zoom" at bounding box center [157, 63] width 31 height 14
click at [178, 207] on button "100%" at bounding box center [172, 208] width 121 height 24
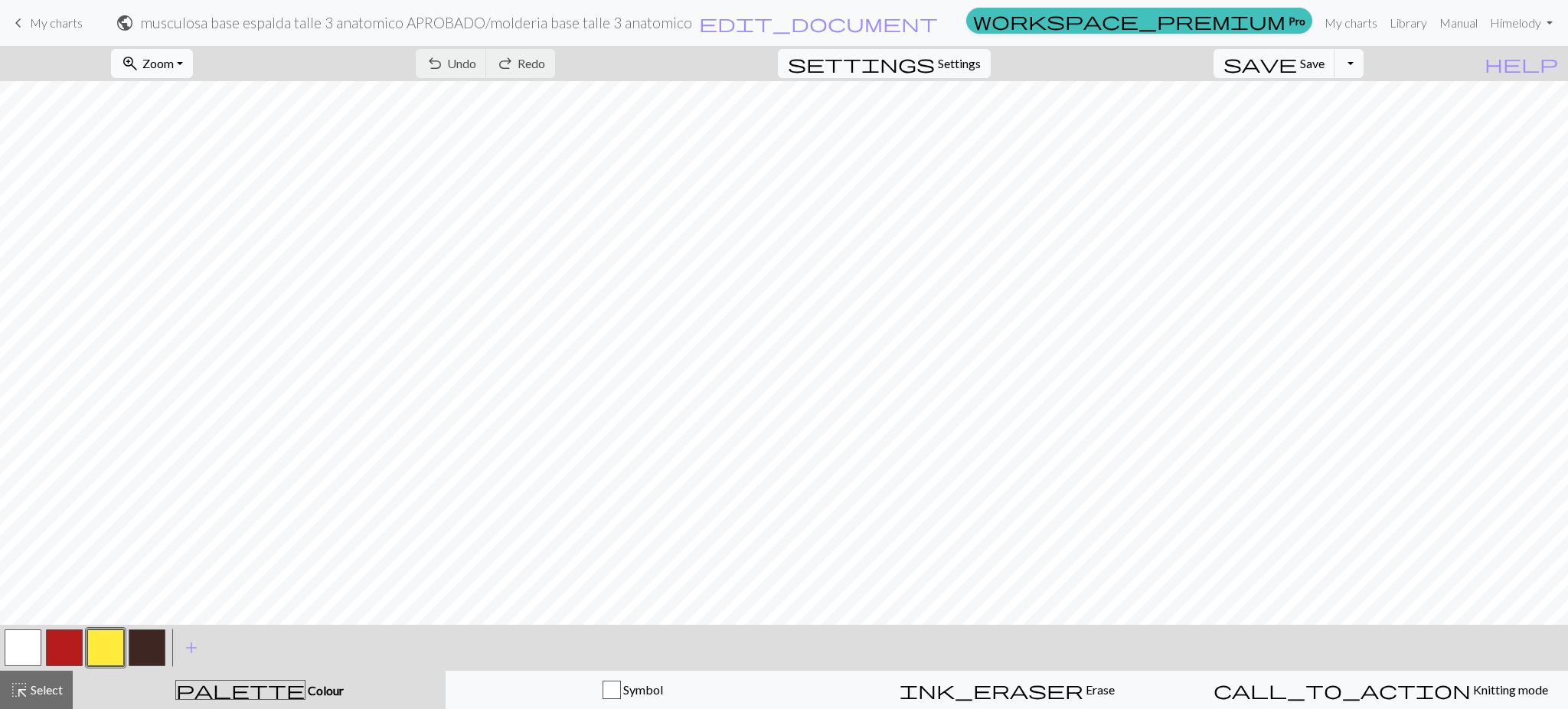
click at [174, 69] on span "Zoom" at bounding box center [157, 63] width 31 height 14
click at [180, 189] on button "50%" at bounding box center [172, 183] width 121 height 24
click at [173, 63] on span "Zoom" at bounding box center [157, 63] width 31 height 14
click at [164, 104] on button "Fit all" at bounding box center [172, 97] width 121 height 24
click at [174, 67] on span "Zoom" at bounding box center [157, 63] width 31 height 14
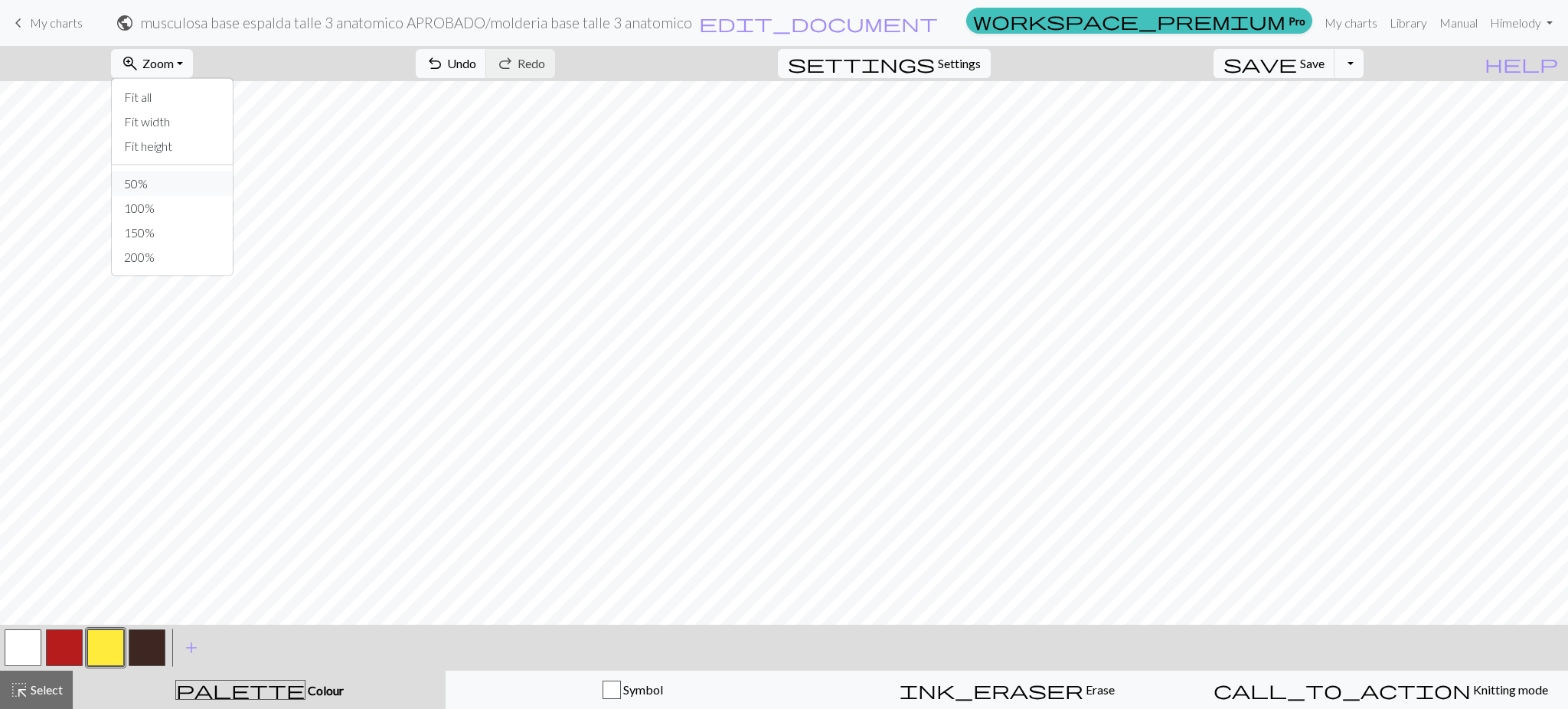
click at [163, 180] on button "50%" at bounding box center [172, 183] width 121 height 24
click at [958, 62] on span "Settings" at bounding box center [959, 63] width 43 height 18
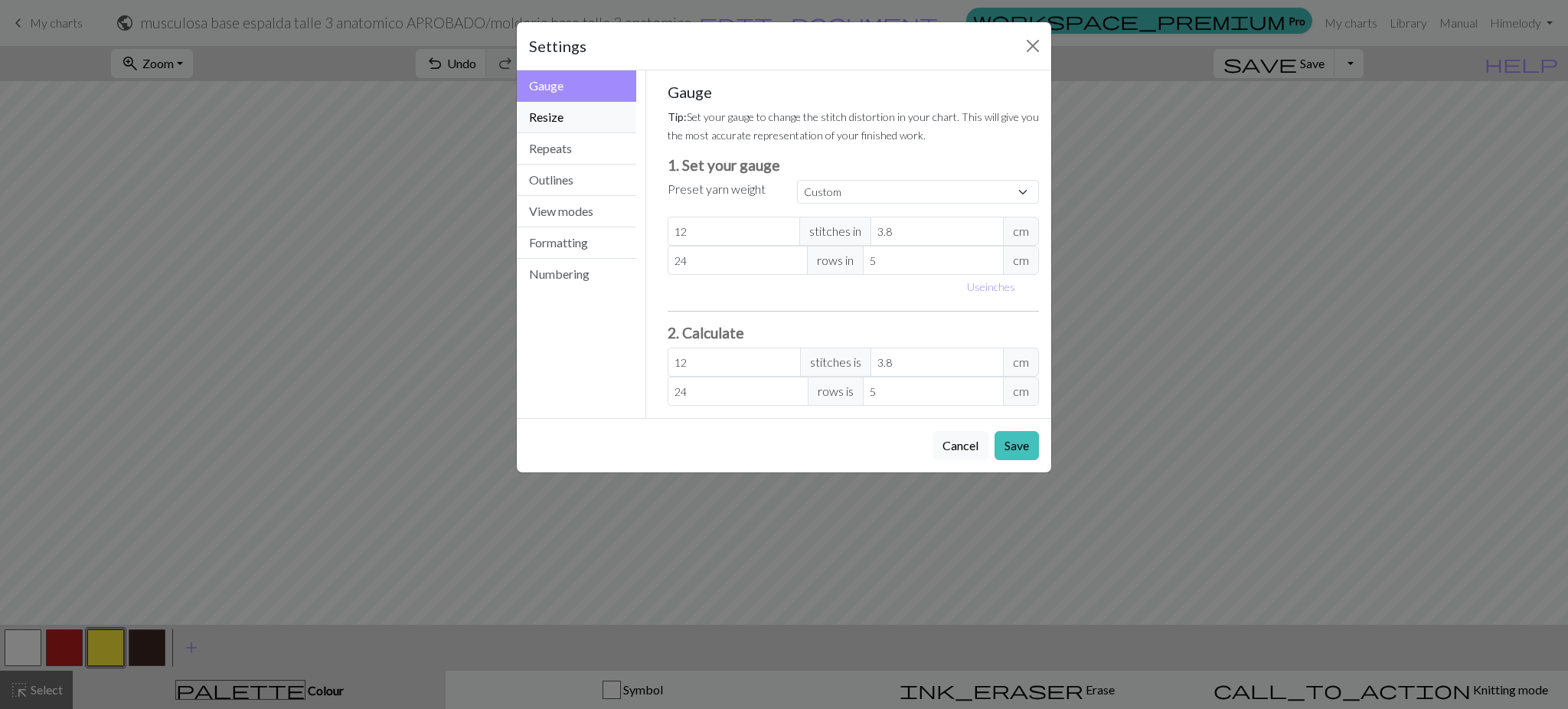
click at [535, 116] on button "Resize" at bounding box center [576, 117] width 120 height 31
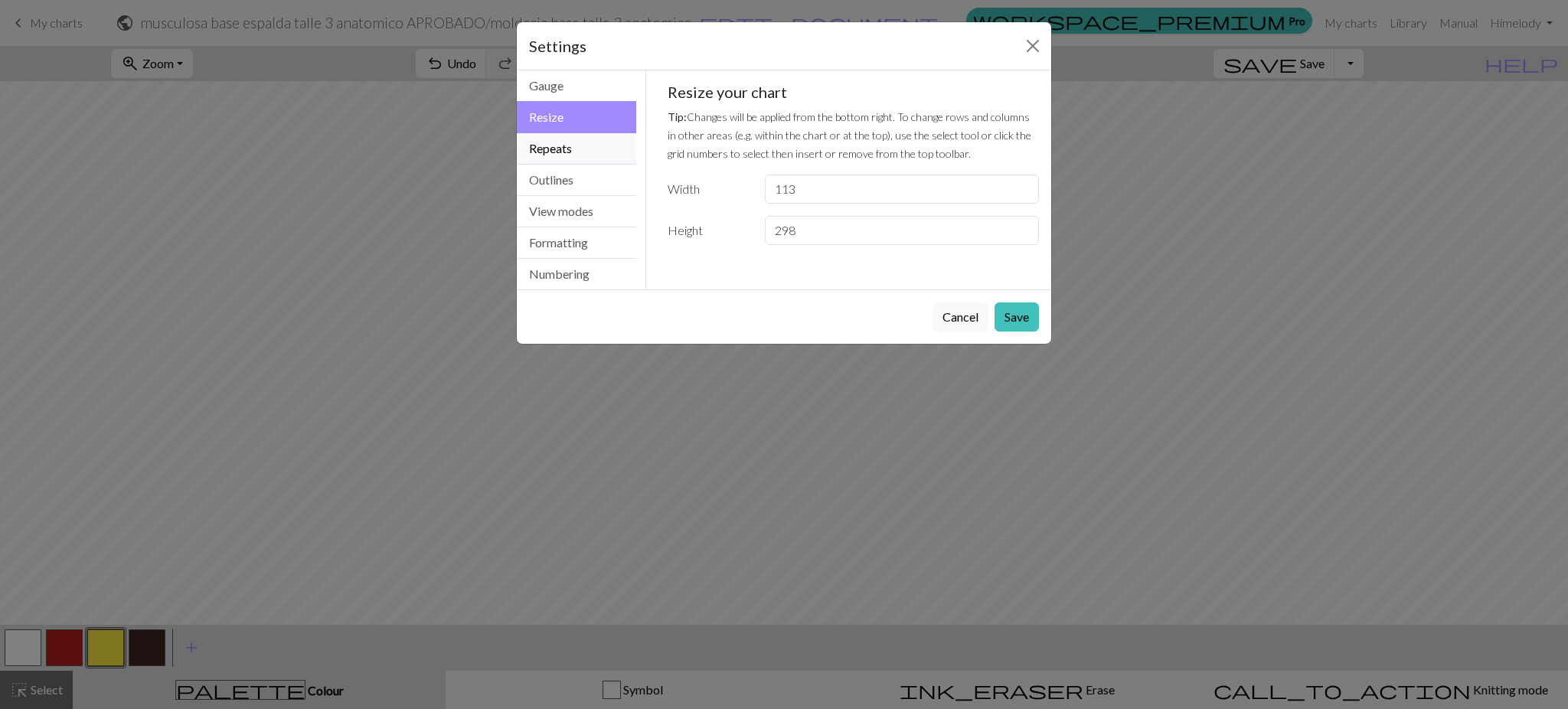
click at [538, 148] on button "Repeats" at bounding box center [576, 148] width 120 height 31
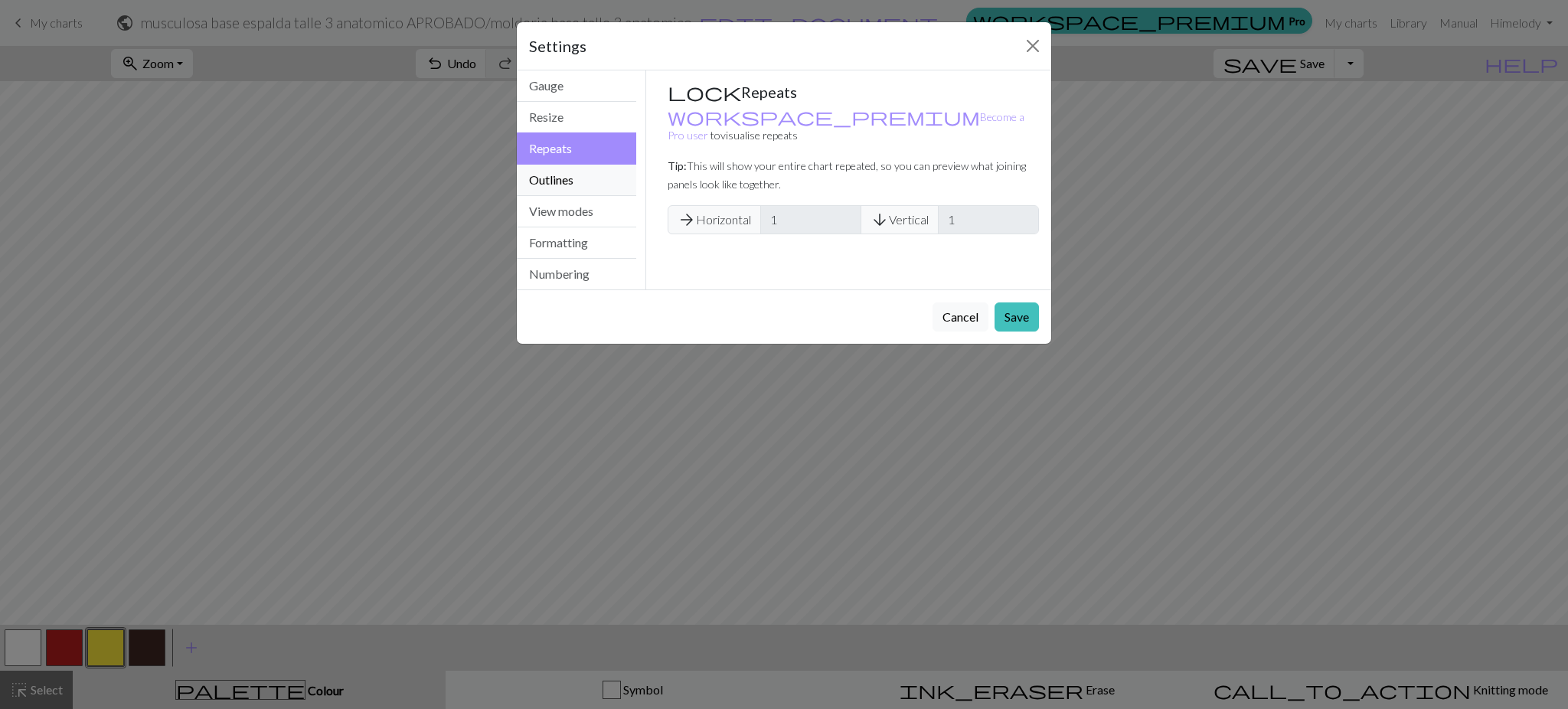
click at [544, 193] on button "Outlines" at bounding box center [576, 180] width 120 height 31
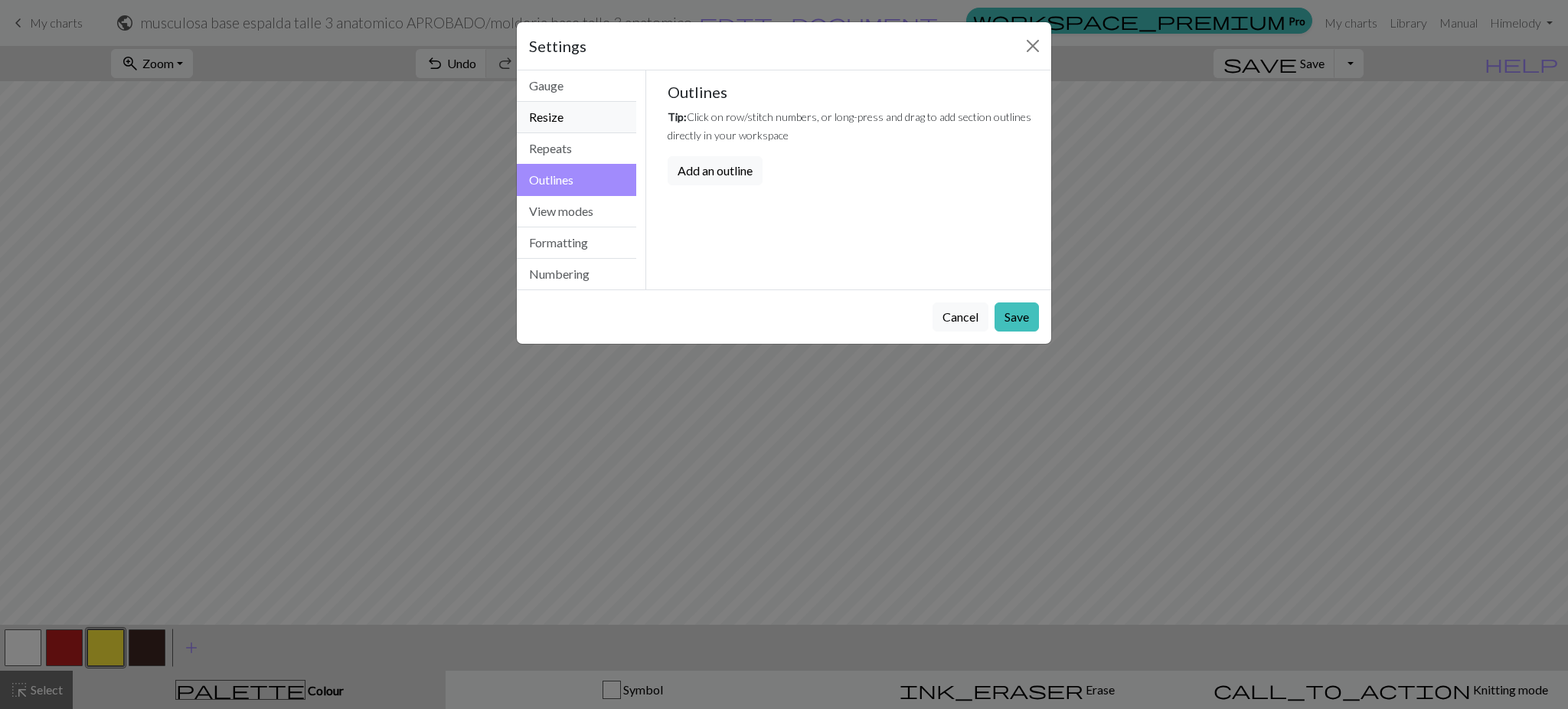
click at [560, 119] on button "Resize" at bounding box center [576, 117] width 120 height 31
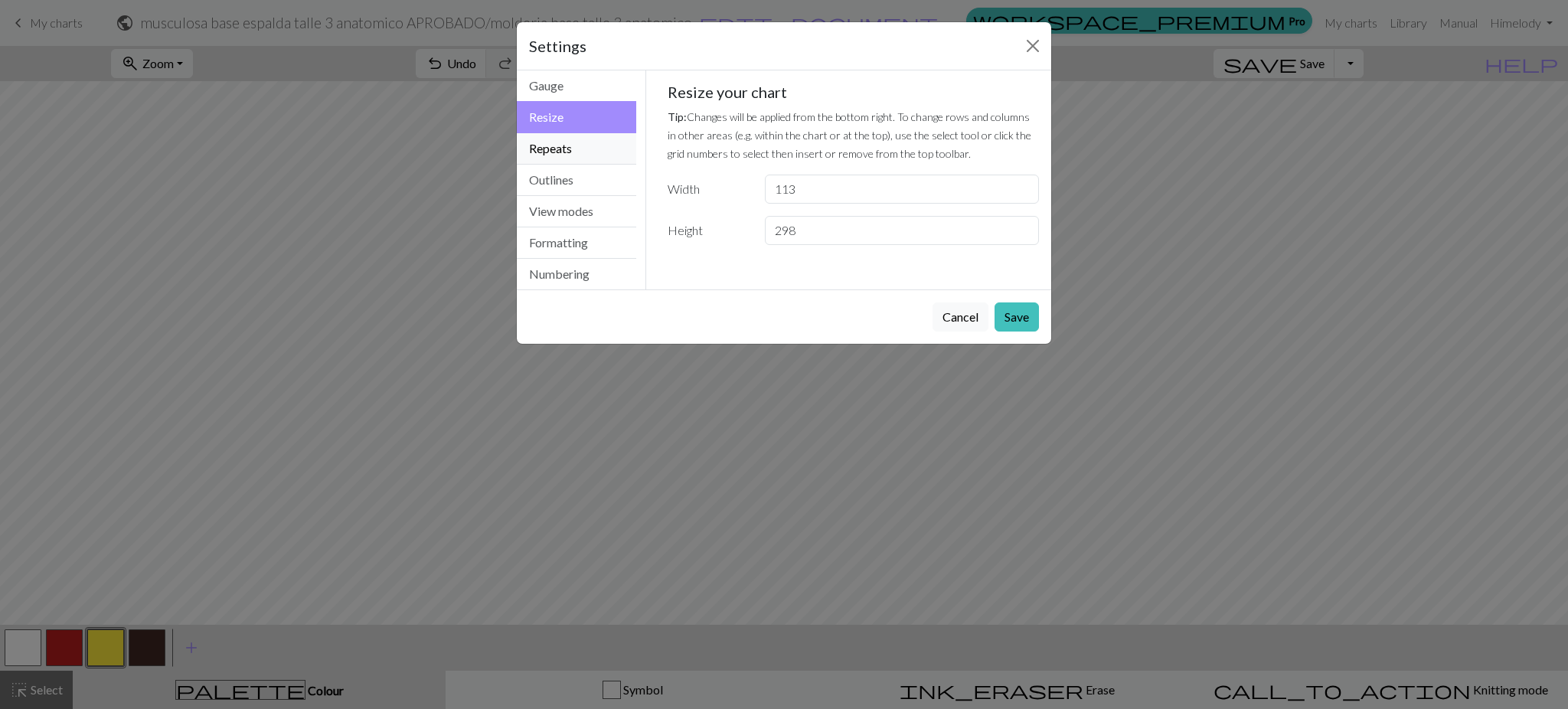
click at [568, 158] on button "Repeats" at bounding box center [576, 148] width 120 height 31
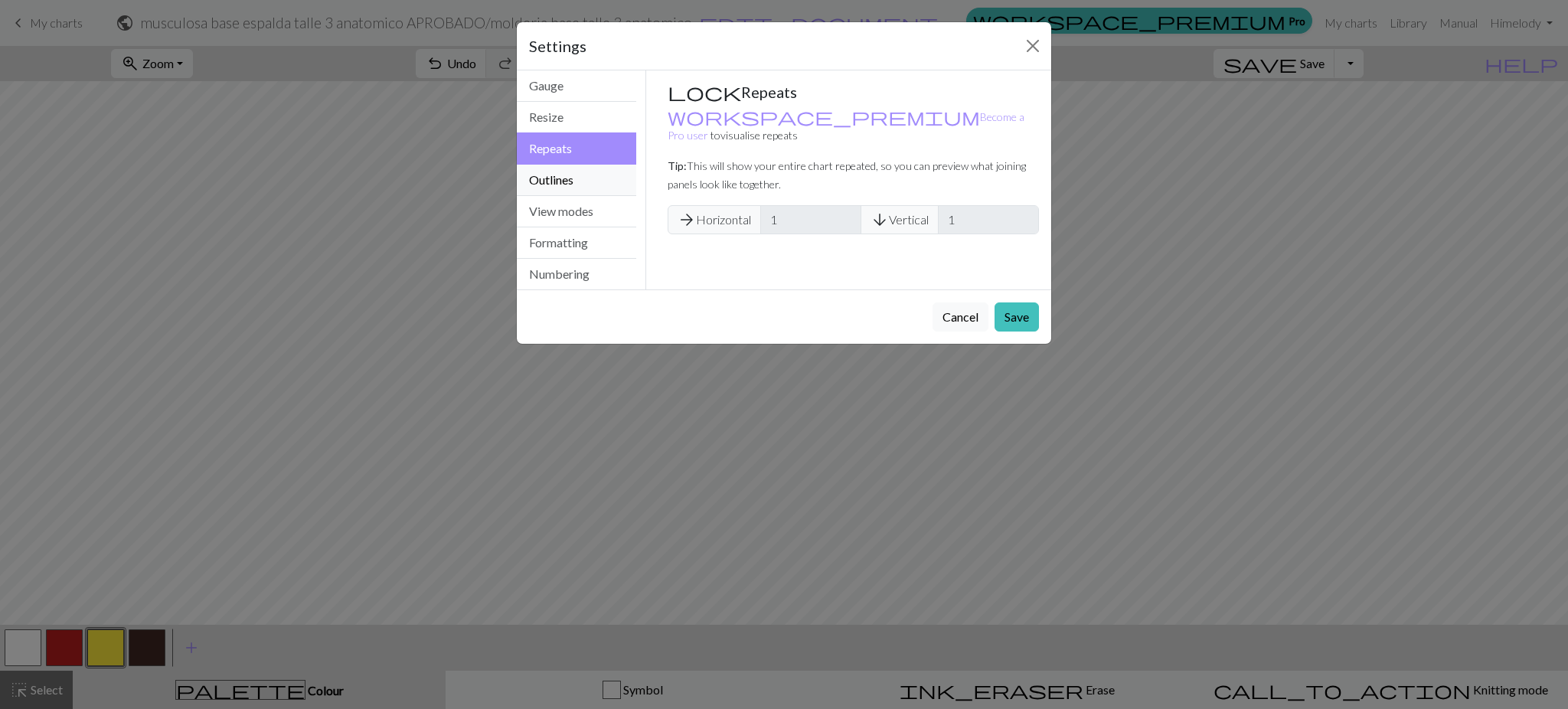
click at [565, 184] on button "Outlines" at bounding box center [576, 180] width 120 height 31
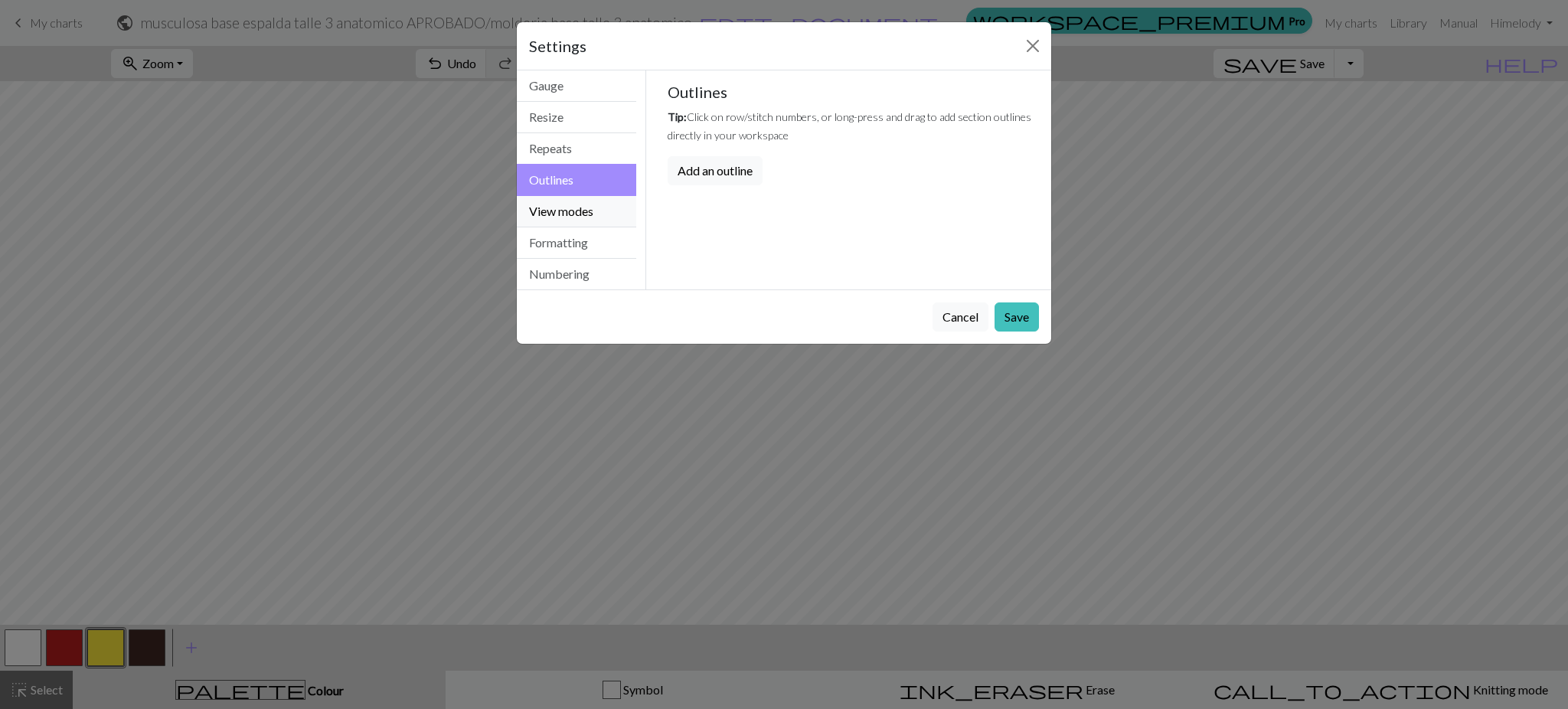
click at [565, 208] on button "View modes" at bounding box center [576, 211] width 120 height 31
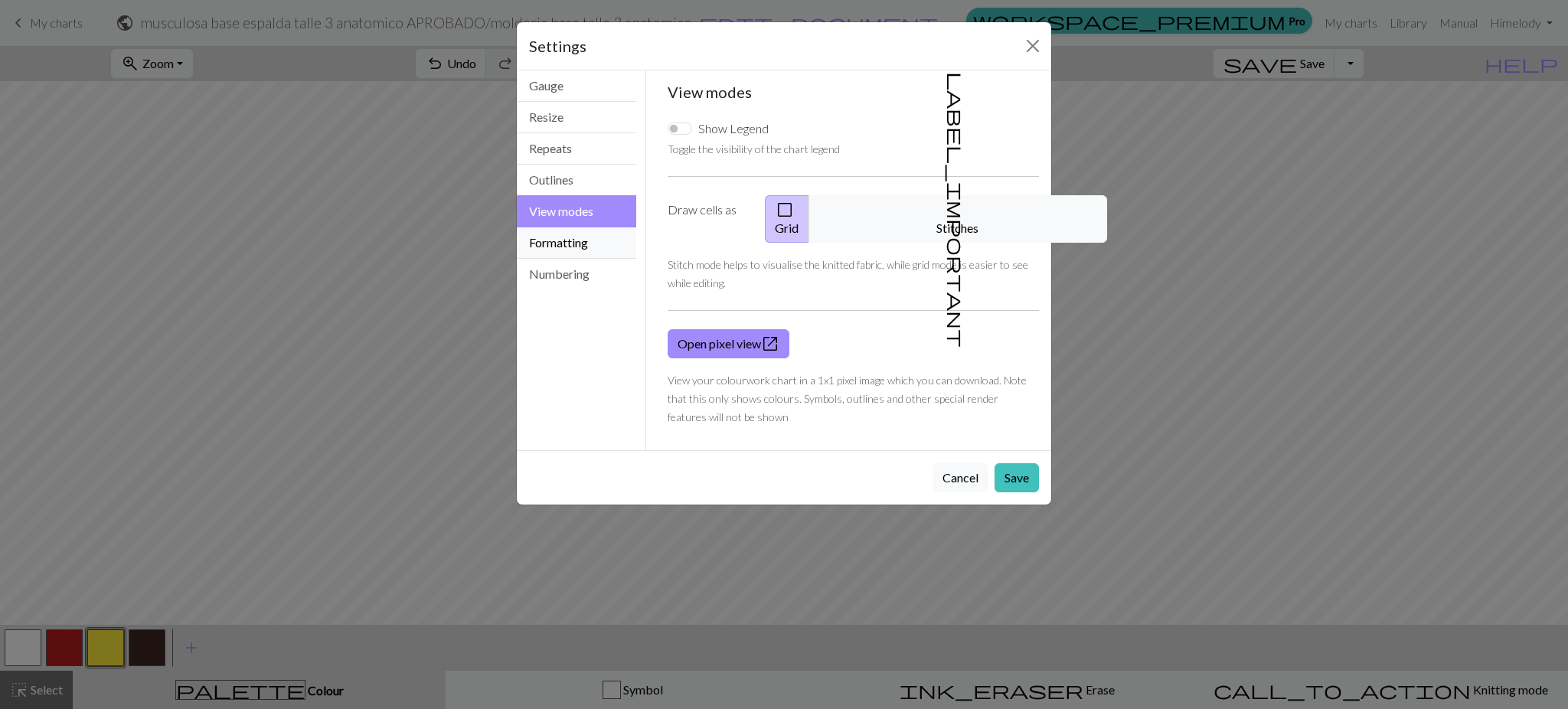
click at [562, 245] on button "Formatting" at bounding box center [576, 243] width 120 height 31
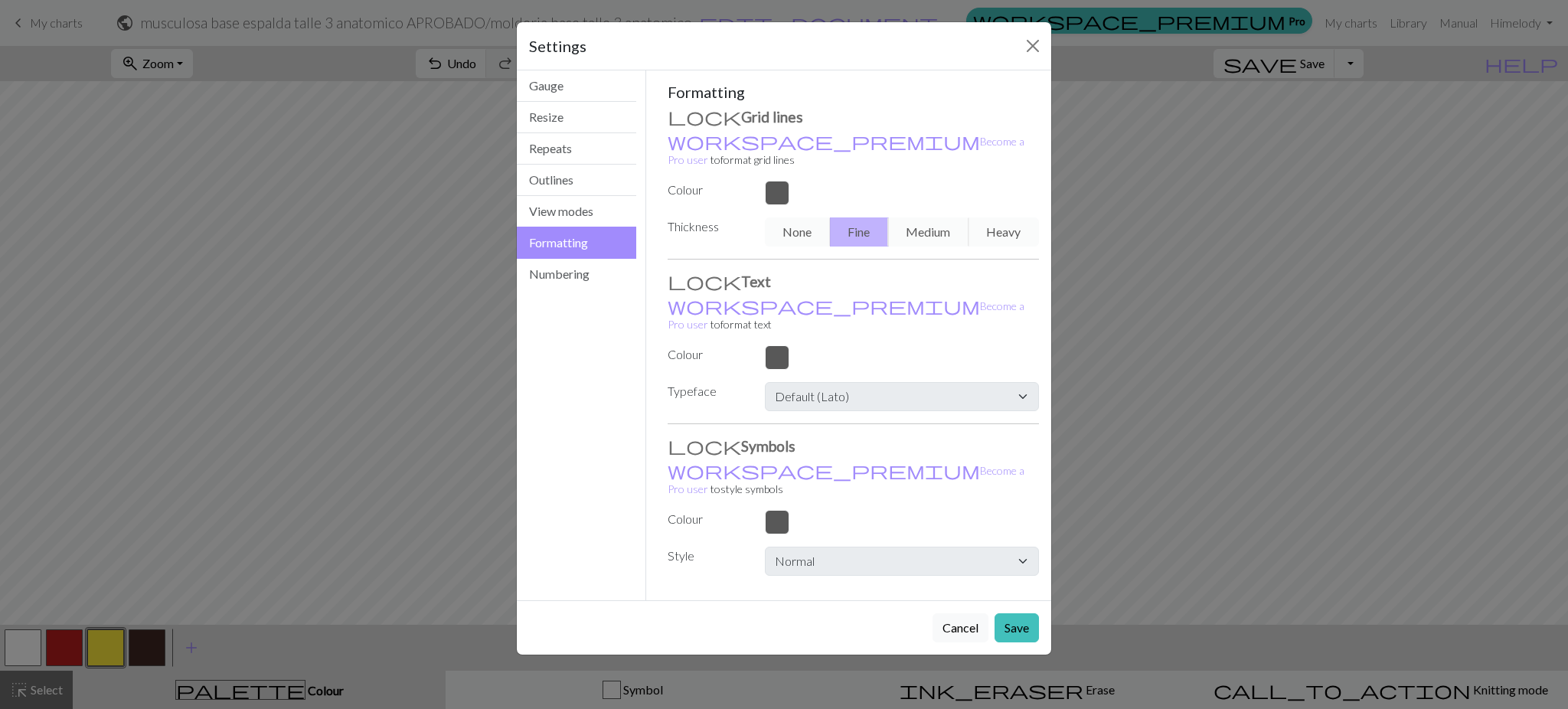
click at [562, 258] on button "Formatting" at bounding box center [576, 243] width 120 height 32
click at [562, 272] on button "Numbering" at bounding box center [576, 274] width 120 height 31
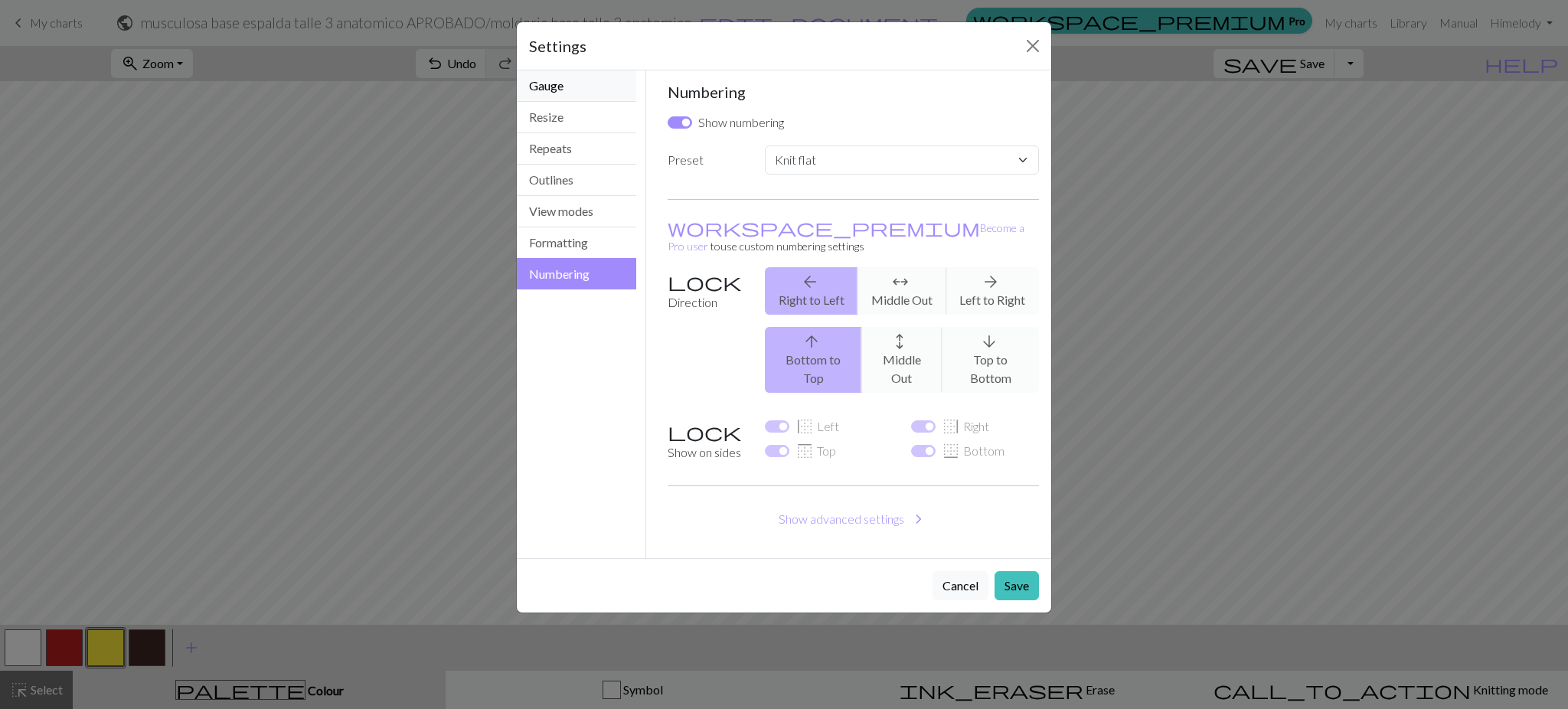
click at [561, 93] on button "Gauge" at bounding box center [576, 85] width 120 height 31
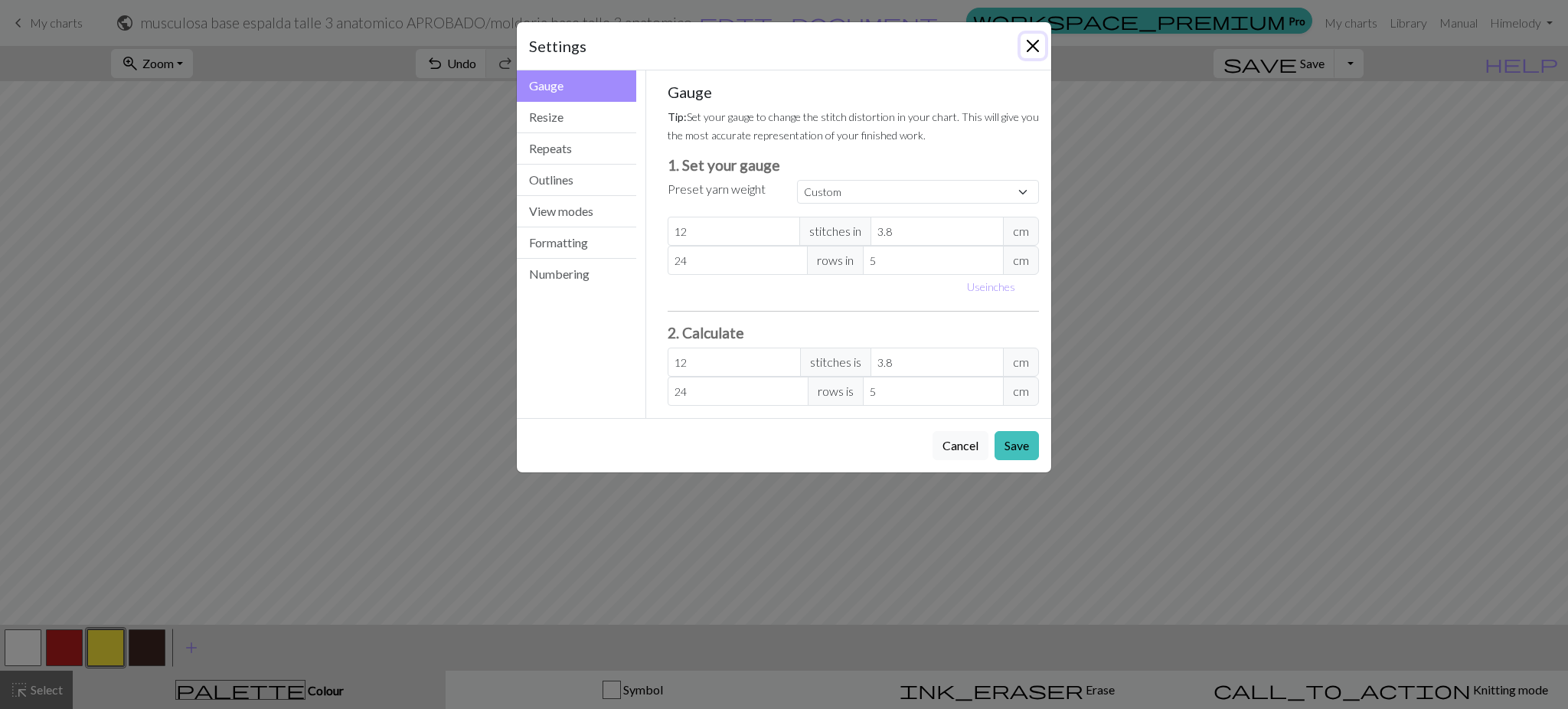
click at [1043, 40] on button "Close" at bounding box center [1032, 45] width 24 height 24
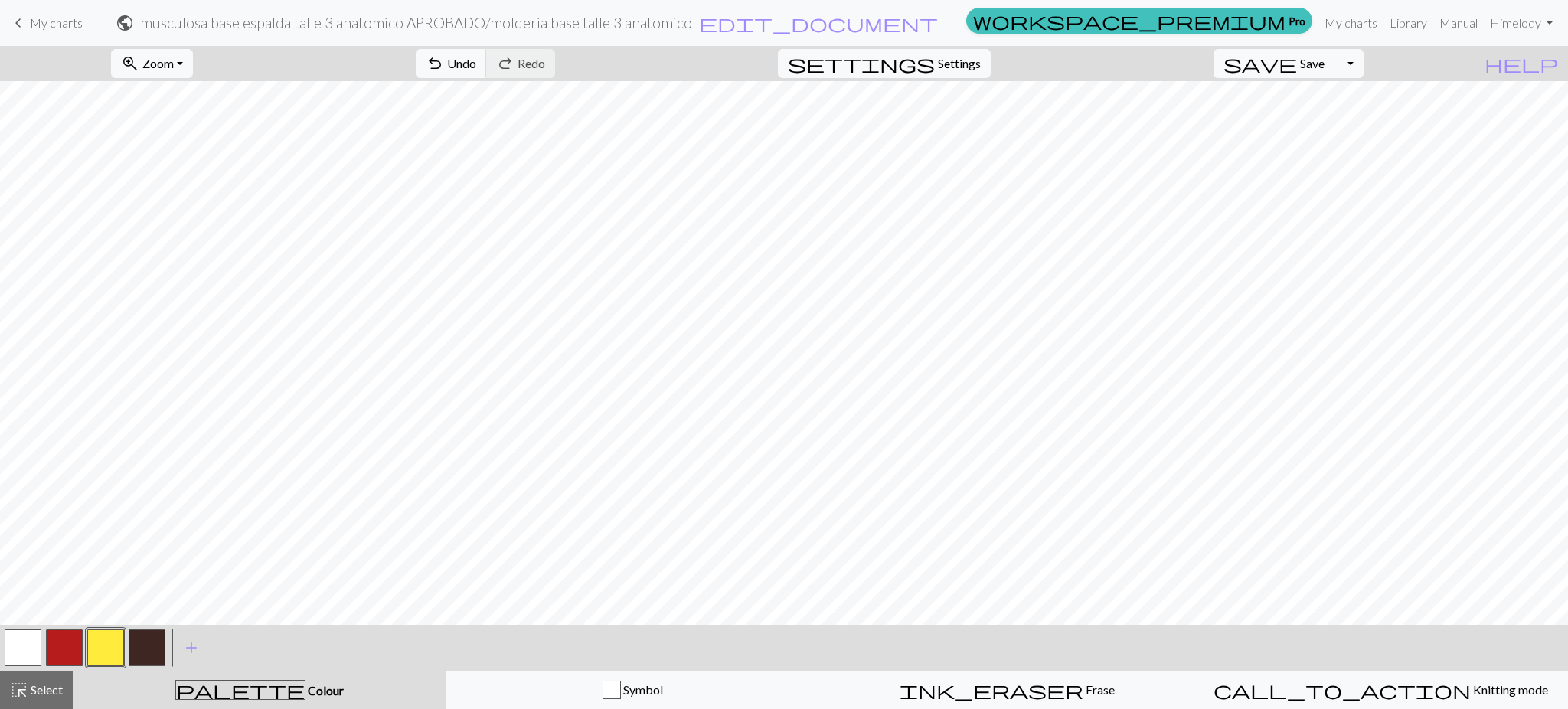
click at [58, 642] on button "button" at bounding box center [64, 647] width 37 height 37
click at [115, 645] on button "button" at bounding box center [105, 647] width 37 height 37
click at [68, 645] on button "button" at bounding box center [64, 647] width 37 height 37
click at [111, 643] on button "button" at bounding box center [105, 647] width 37 height 37
click at [61, 647] on button "button" at bounding box center [64, 647] width 37 height 37
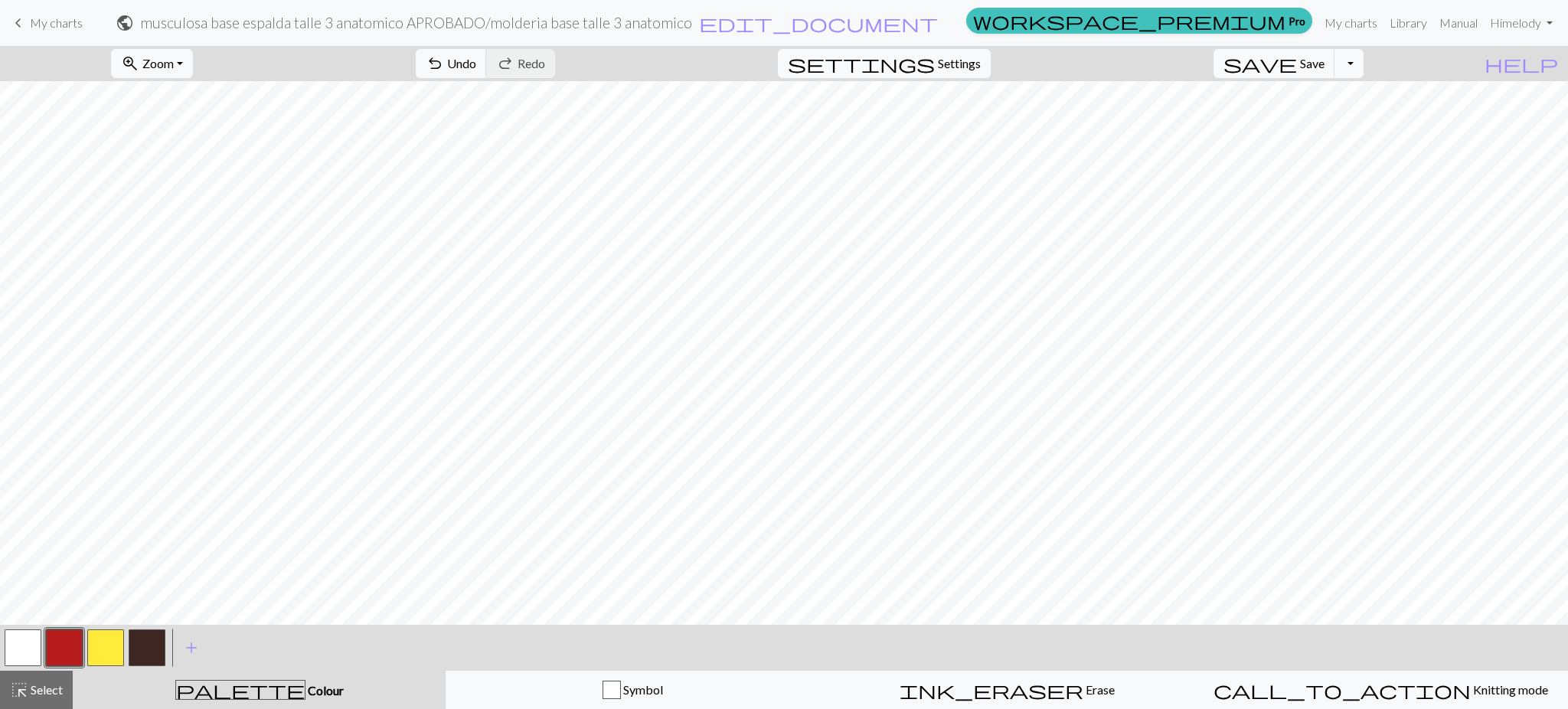
click at [105, 658] on button "button" at bounding box center [105, 647] width 37 height 37
click at [69, 654] on button "button" at bounding box center [64, 647] width 37 height 37
click at [120, 649] on button "button" at bounding box center [105, 647] width 37 height 37
click at [62, 653] on button "button" at bounding box center [64, 647] width 37 height 37
click at [98, 655] on button "button" at bounding box center [105, 647] width 37 height 37
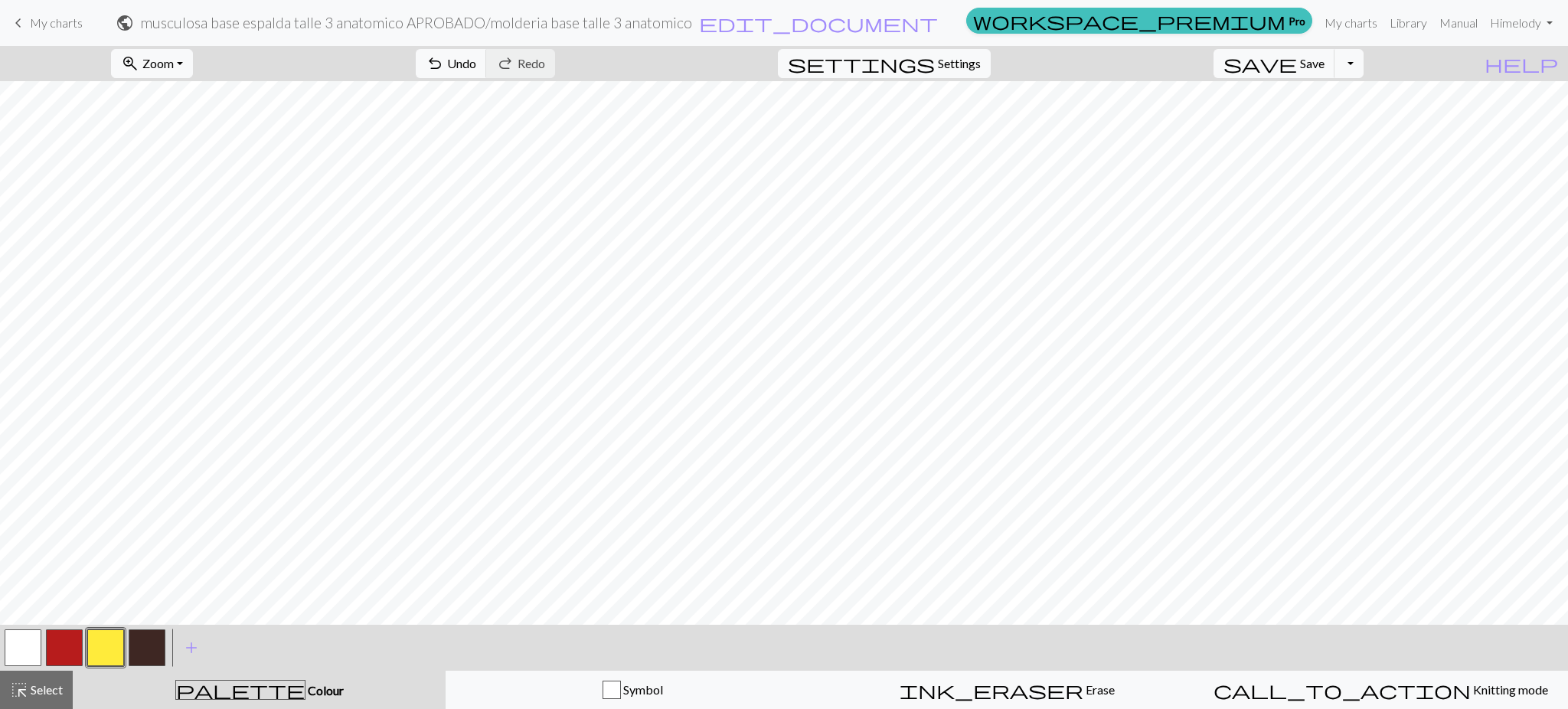
click at [61, 643] on button "button" at bounding box center [64, 647] width 37 height 37
click at [105, 648] on button "button" at bounding box center [105, 647] width 37 height 37
click at [63, 655] on button "button" at bounding box center [64, 647] width 37 height 37
click at [106, 634] on button "button" at bounding box center [105, 647] width 37 height 37
click at [1324, 62] on span "Save" at bounding box center [1312, 63] width 24 height 14
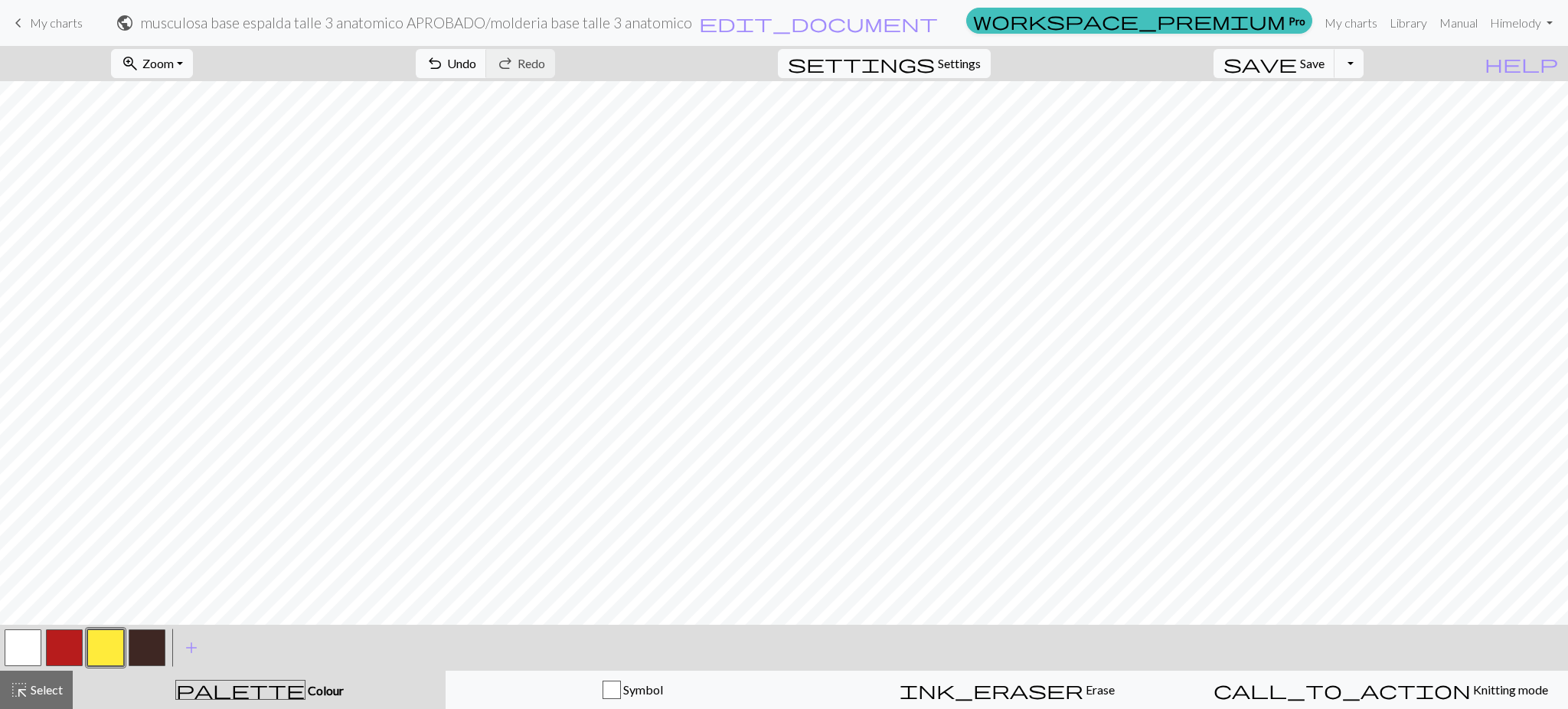
click at [61, 656] on button "button" at bounding box center [64, 647] width 37 height 37
click at [112, 652] on button "button" at bounding box center [105, 647] width 37 height 37
click at [29, 698] on div "highlight_alt Select Select" at bounding box center [36, 689] width 53 height 18
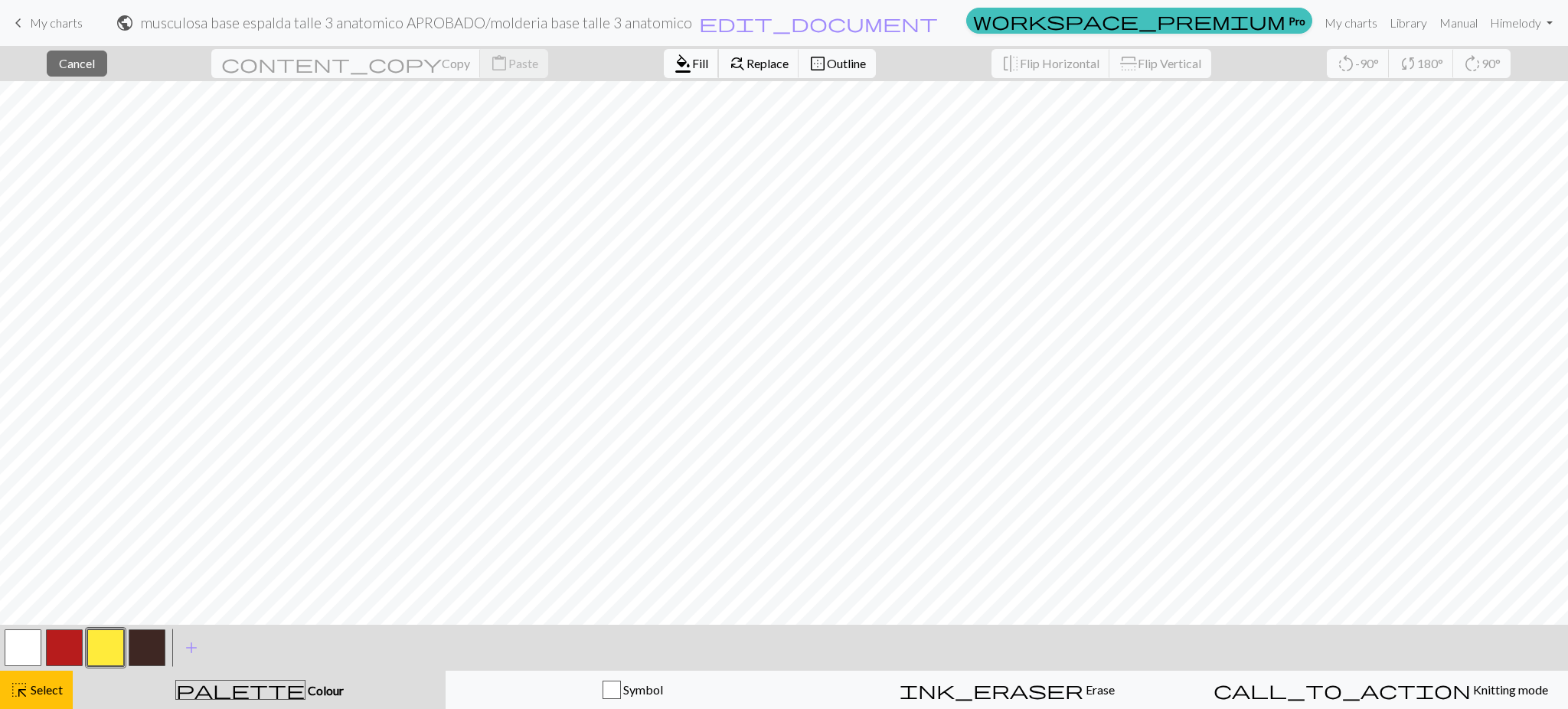
click at [673, 66] on span "format_color_fill" at bounding box center [682, 64] width 18 height 22
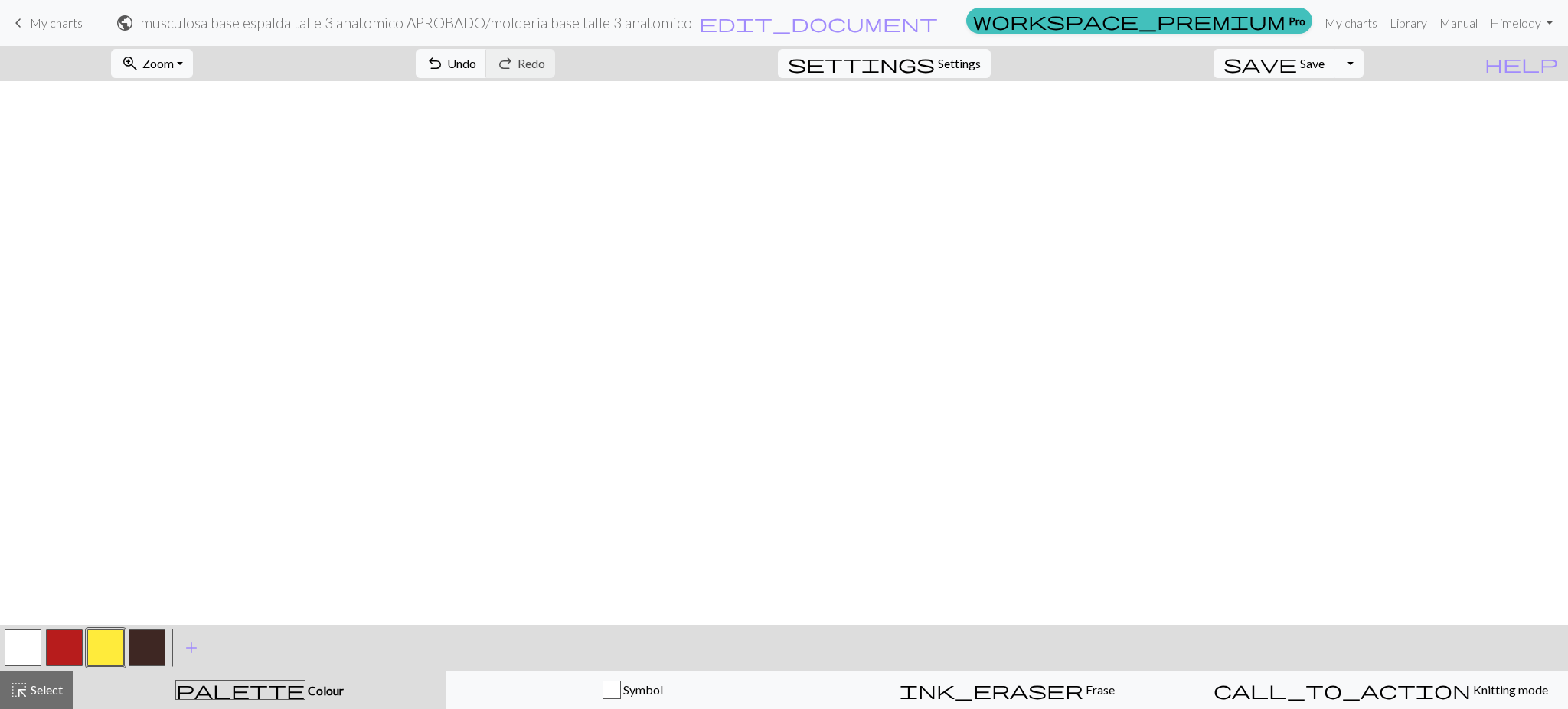
scroll to position [0, 0]
click at [1297, 58] on span "save" at bounding box center [1261, 64] width 74 height 22
click at [58, 646] on button "button" at bounding box center [64, 647] width 37 height 37
click at [96, 650] on button "button" at bounding box center [105, 647] width 37 height 37
click at [1324, 63] on span "Save" at bounding box center [1312, 63] width 24 height 14
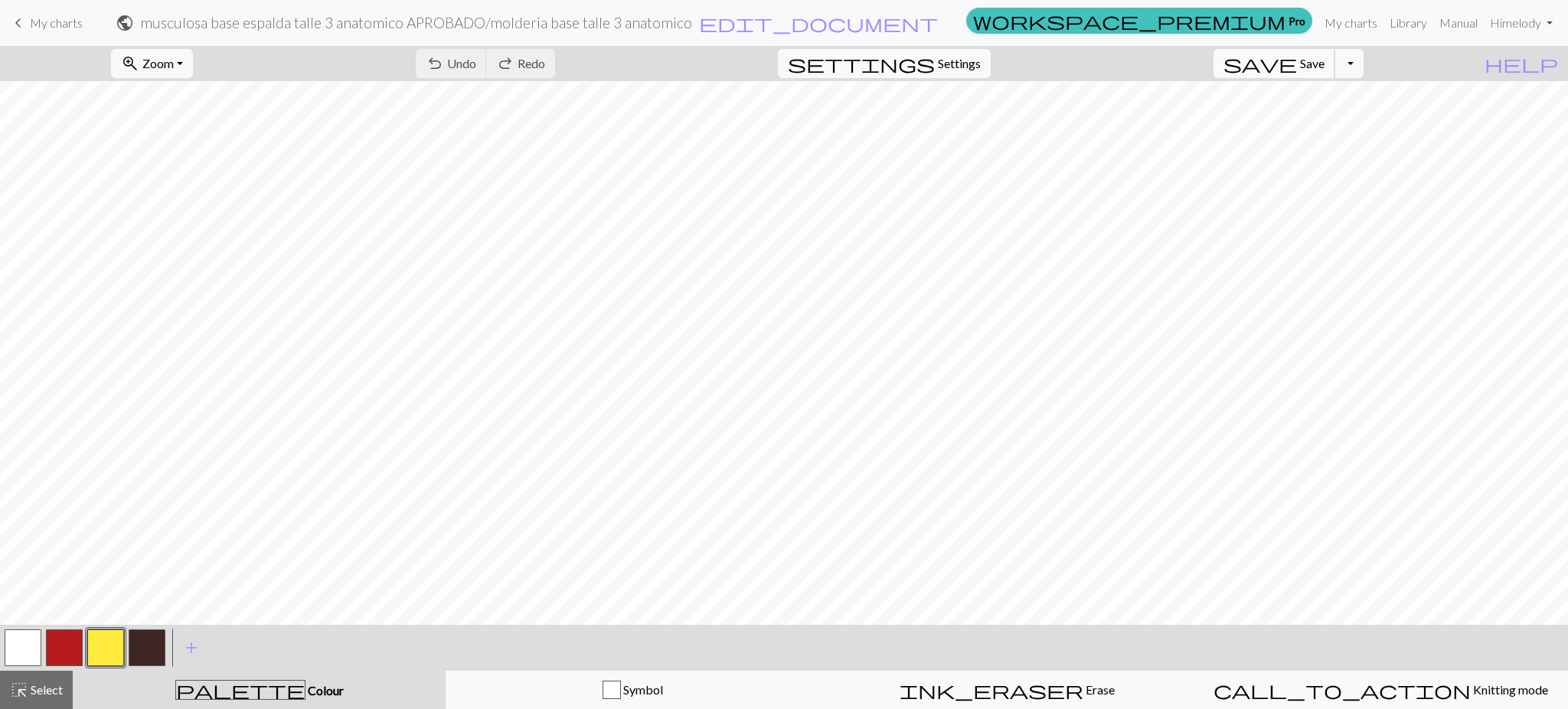
click at [1297, 66] on span "save" at bounding box center [1261, 64] width 74 height 22
click at [1324, 65] on span "Save" at bounding box center [1312, 63] width 24 height 14
click at [1335, 65] on body "This website uses cookies to ensure you get the best experience on our website.…" at bounding box center [784, 354] width 1568 height 709
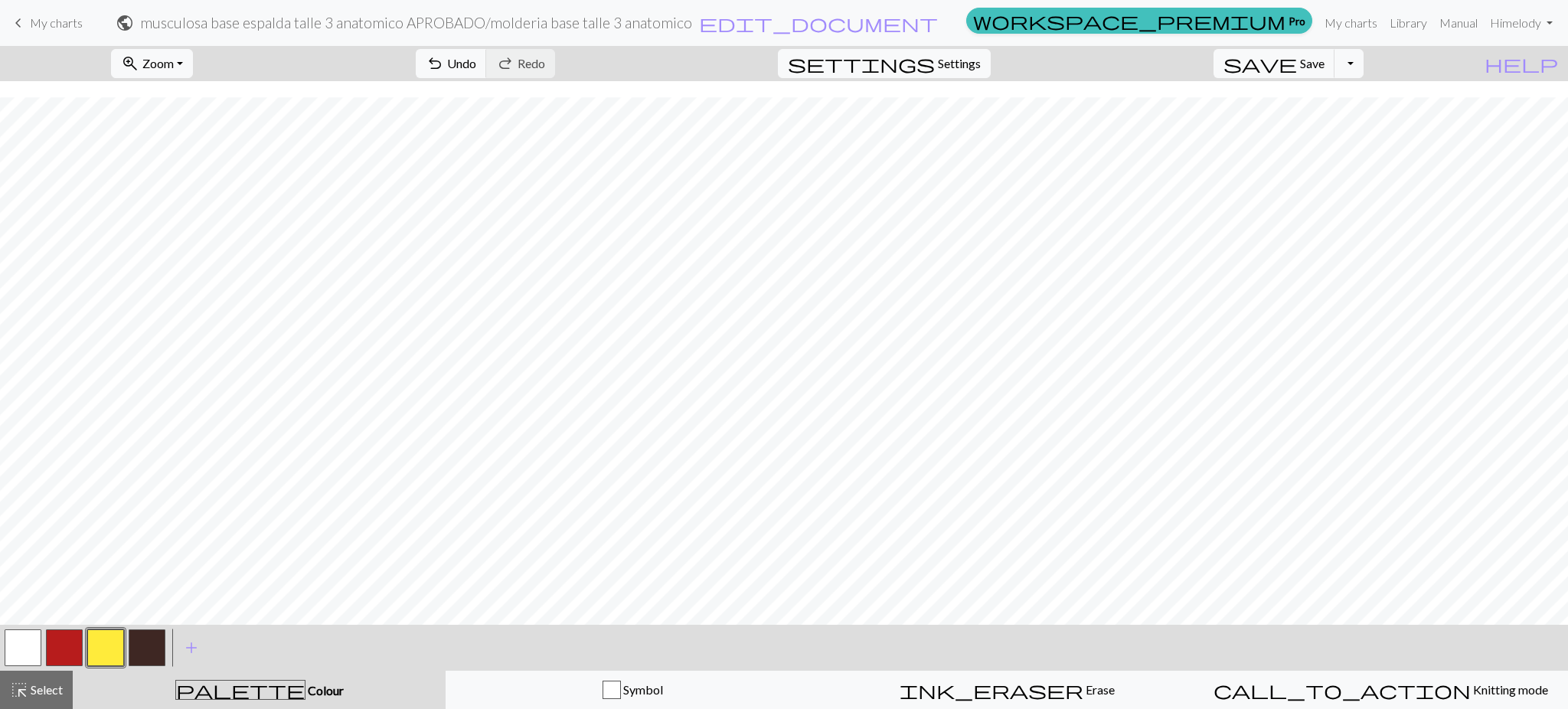
scroll to position [155, 0]
click at [29, 695] on span "Select" at bounding box center [46, 689] width 34 height 14
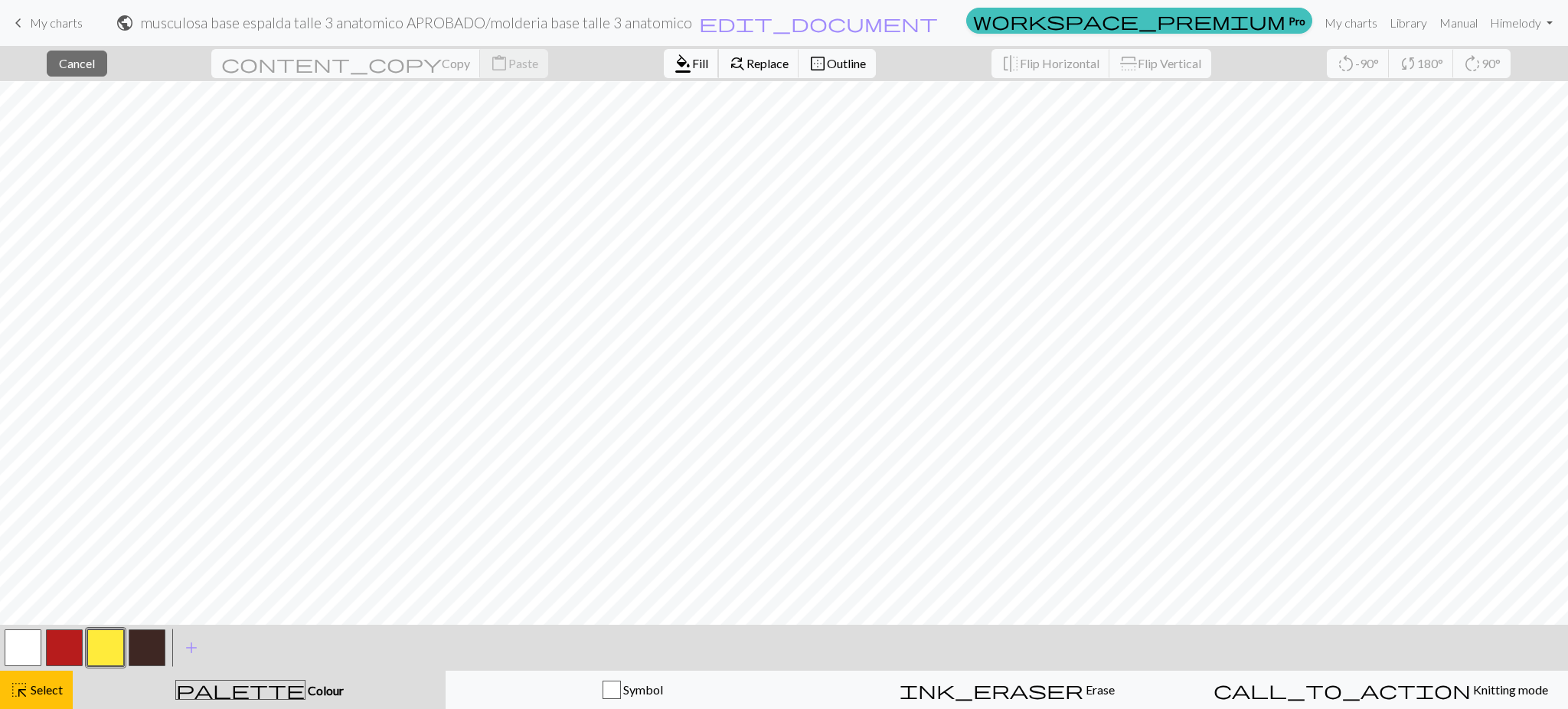
click at [673, 54] on span "format_color_fill" at bounding box center [682, 64] width 18 height 22
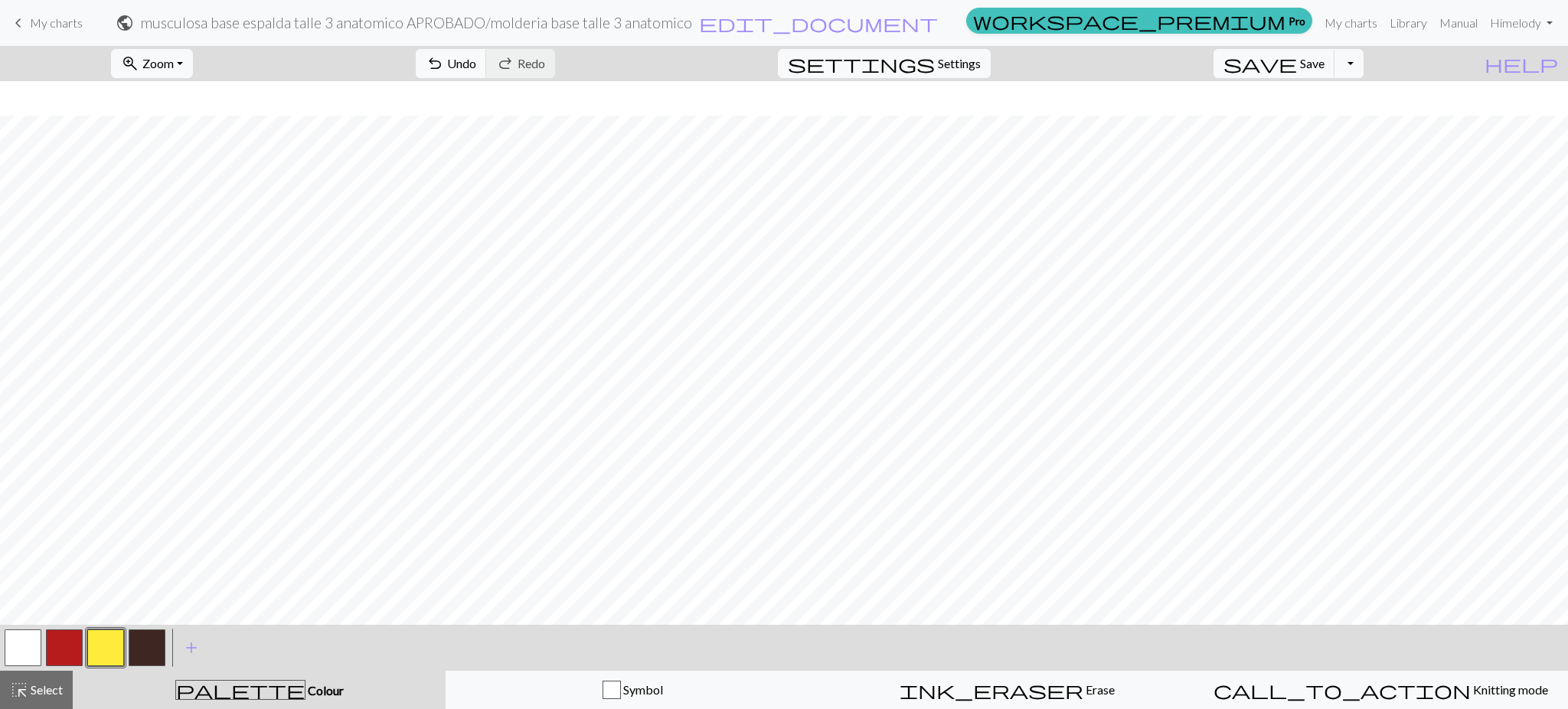
scroll to position [335, 0]
click at [1297, 63] on span "save" at bounding box center [1261, 64] width 74 height 22
click at [58, 645] on button "button" at bounding box center [64, 647] width 37 height 37
click at [111, 642] on button "button" at bounding box center [105, 647] width 37 height 37
click at [59, 642] on button "button" at bounding box center [64, 647] width 37 height 37
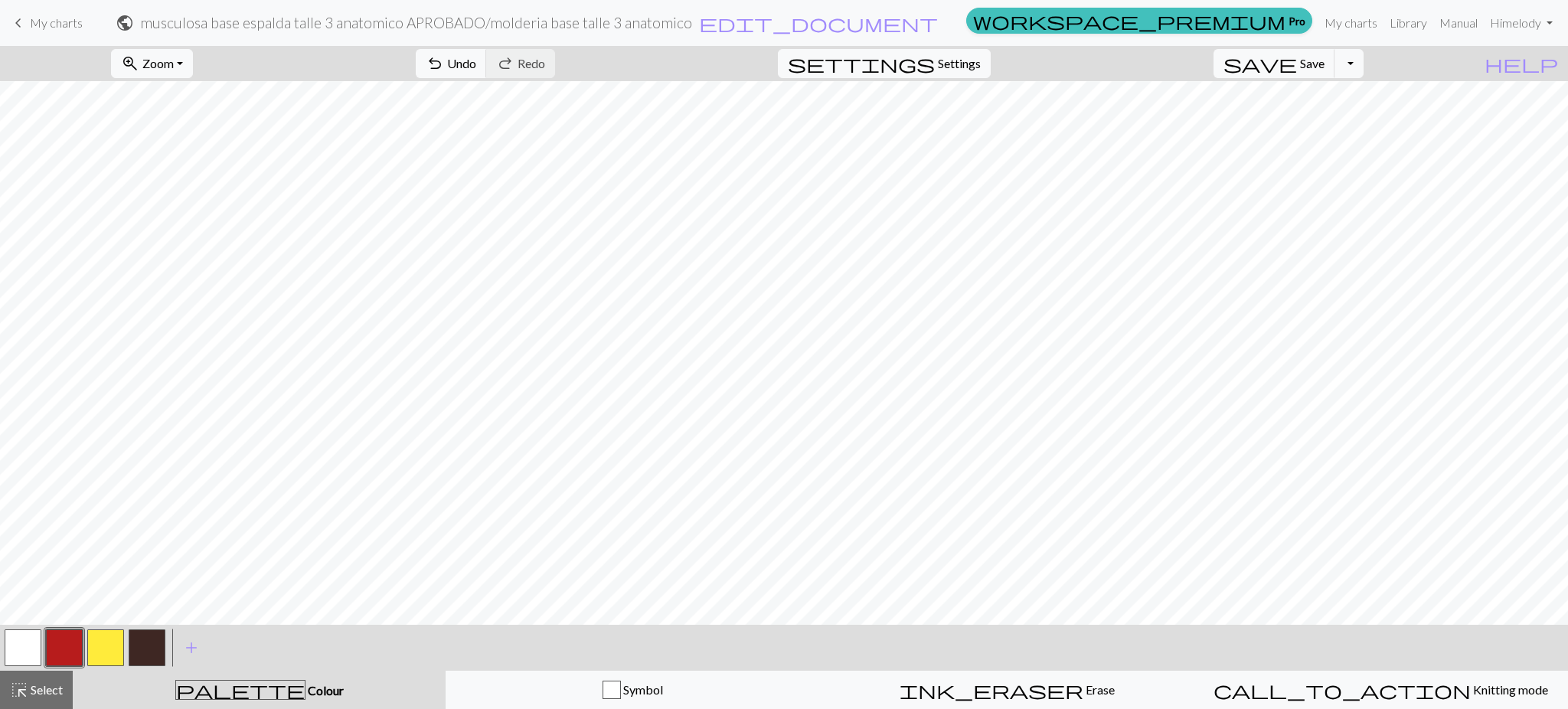
click at [105, 643] on button "button" at bounding box center [105, 647] width 37 height 37
click at [57, 649] on button "button" at bounding box center [64, 647] width 37 height 37
click at [1297, 69] on span "save" at bounding box center [1261, 64] width 74 height 22
click at [139, 65] on span "zoom_in" at bounding box center [130, 64] width 18 height 22
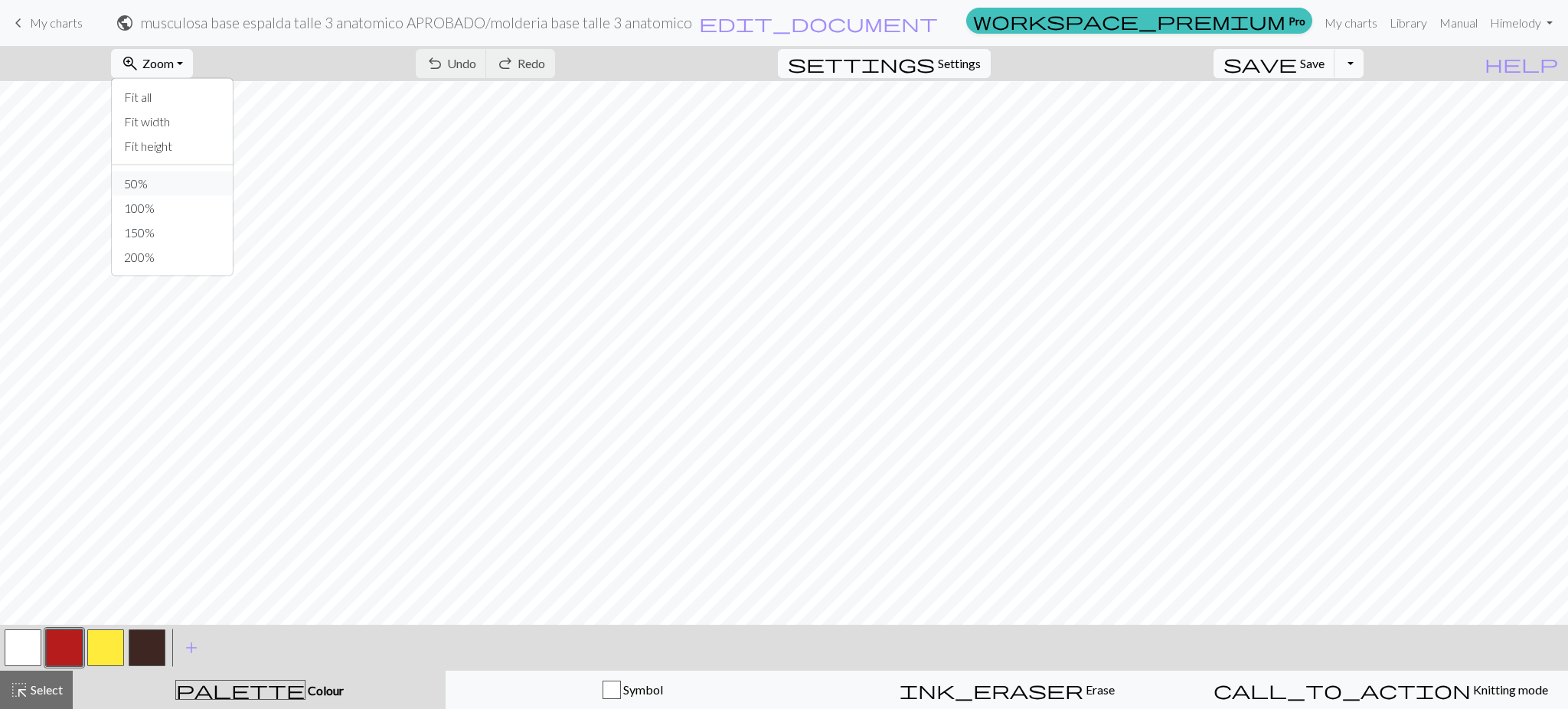
click at [180, 185] on button "50%" at bounding box center [172, 183] width 121 height 24
click at [1297, 59] on span "save" at bounding box center [1261, 64] width 74 height 22
click at [45, 16] on span "My charts" at bounding box center [56, 22] width 53 height 14
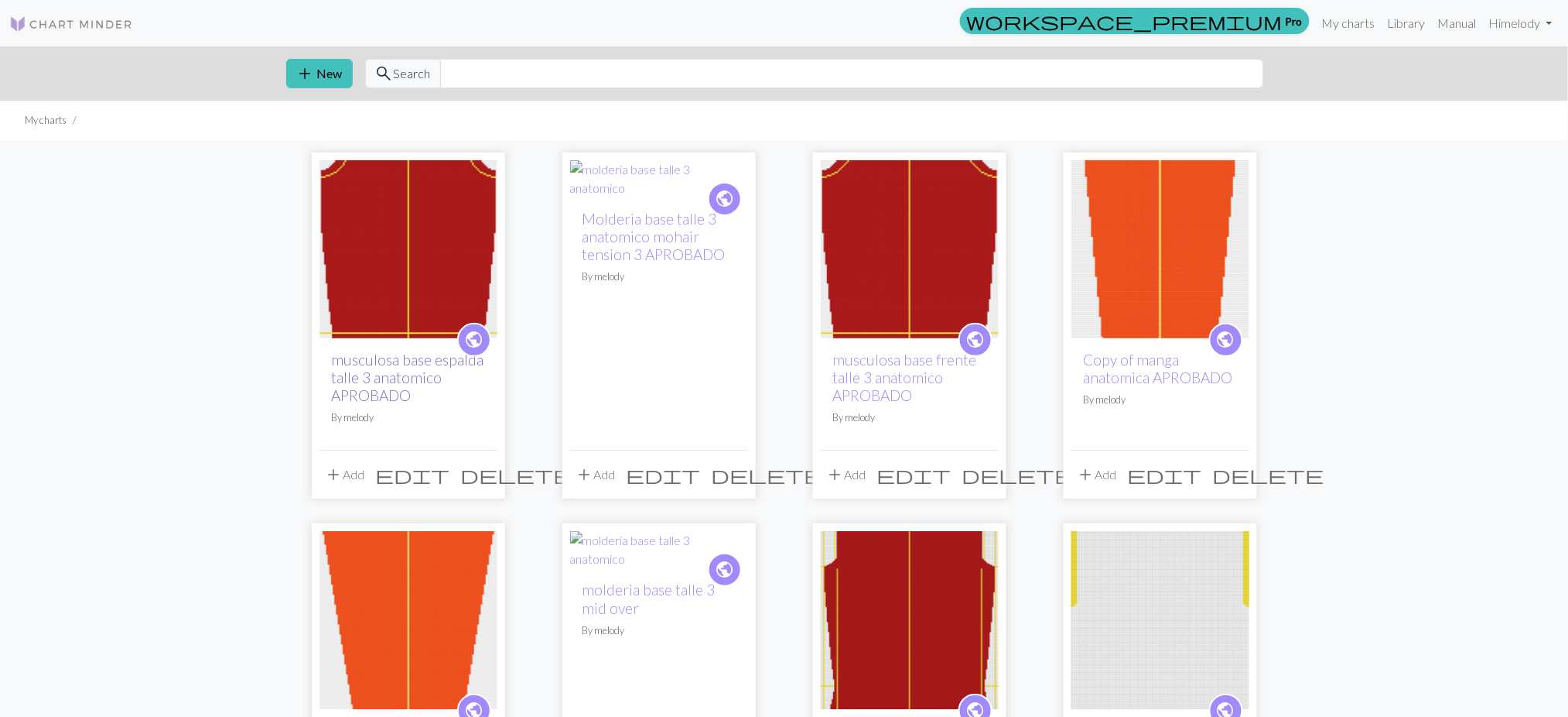
click at [356, 353] on link "musculosa base espalda talle 3 anatomico APROBADO" at bounding box center [408, 377] width 153 height 54
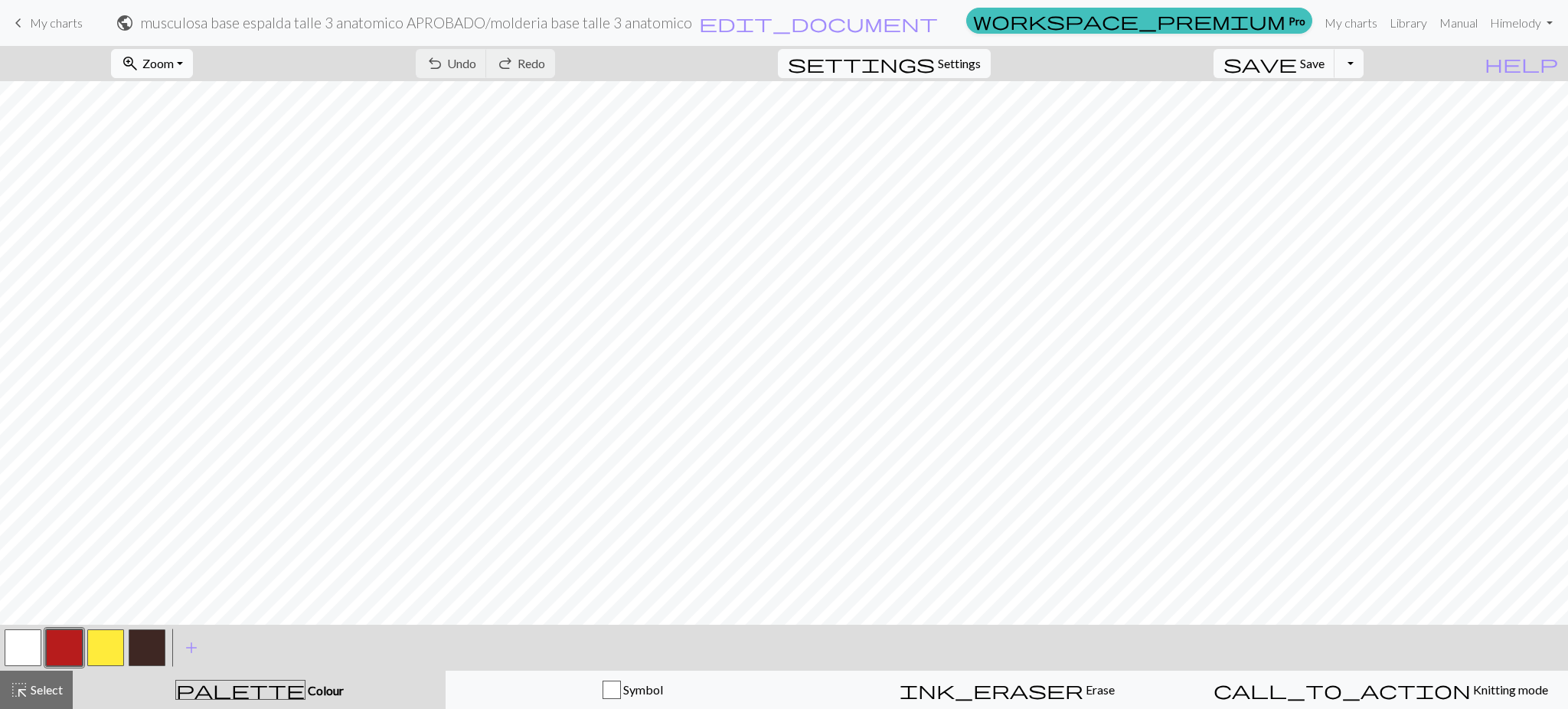
click at [139, 58] on span "zoom_in" at bounding box center [130, 64] width 18 height 22
click at [157, 101] on button "Fit all" at bounding box center [172, 97] width 121 height 24
